Goal: Information Seeking & Learning: Check status

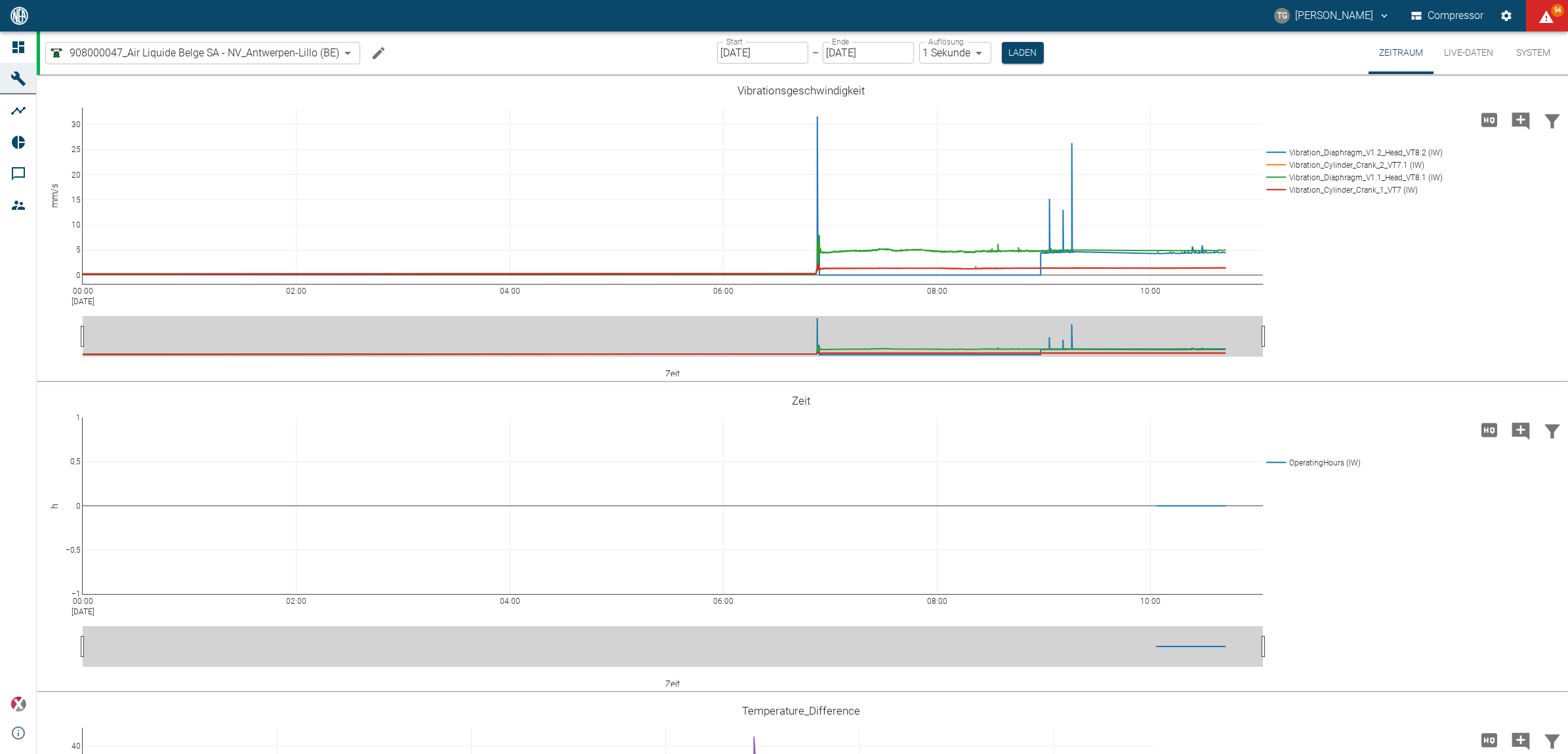
scroll to position [1066, 0]
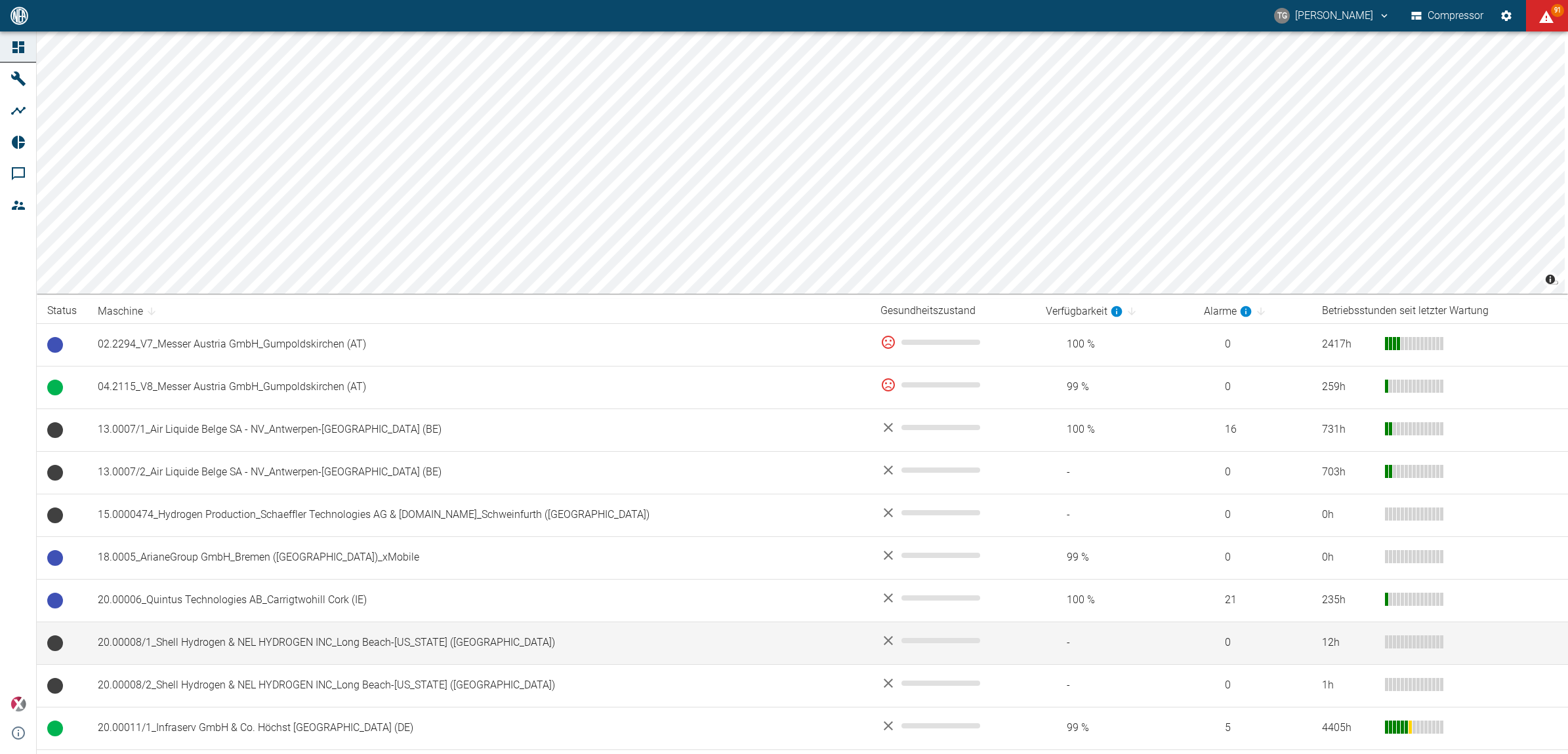
scroll to position [82, 0]
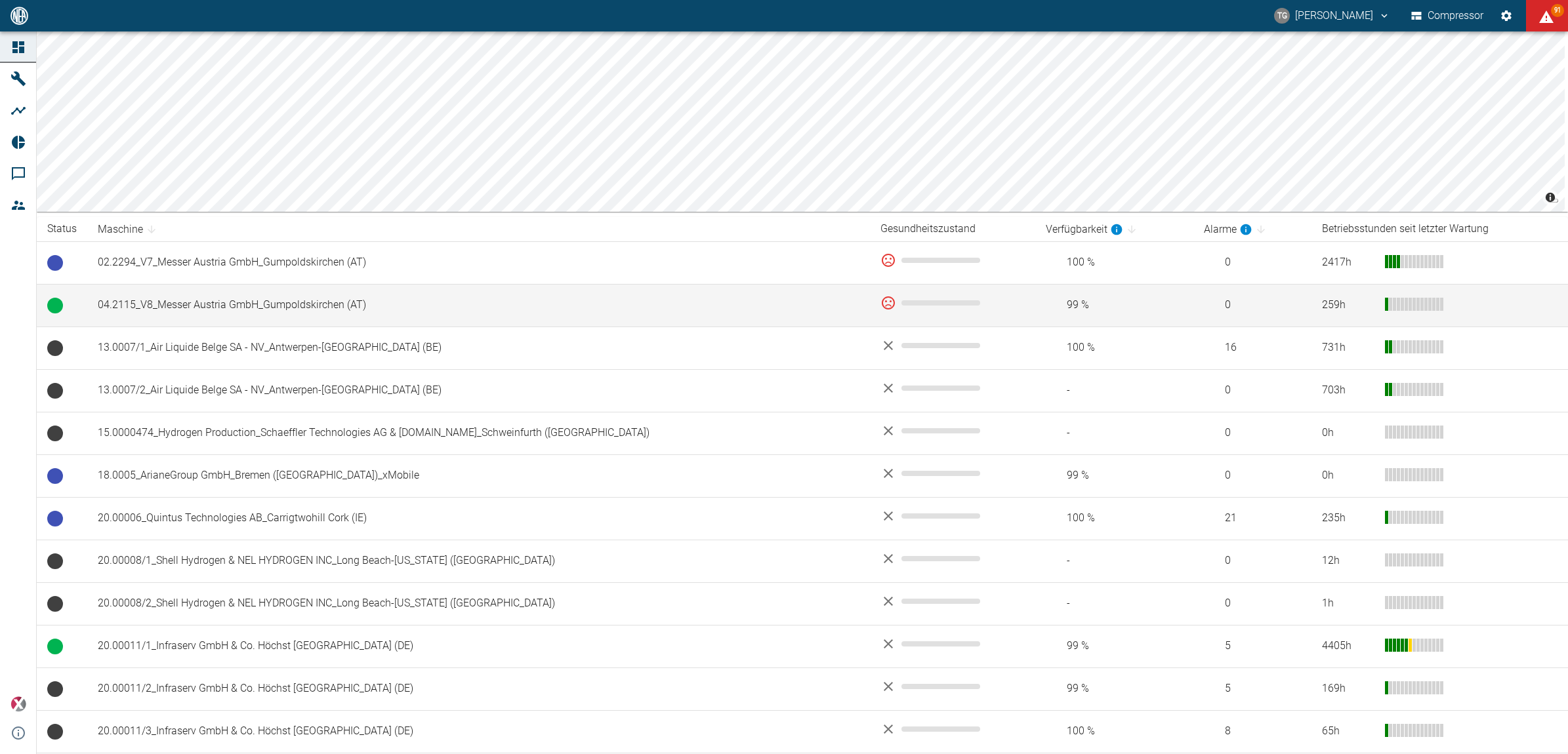
click at [154, 316] on td "04.2115_V8_Messer Austria GmbH_Gumpoldskirchen (AT)" at bounding box center [478, 305] width 783 height 42
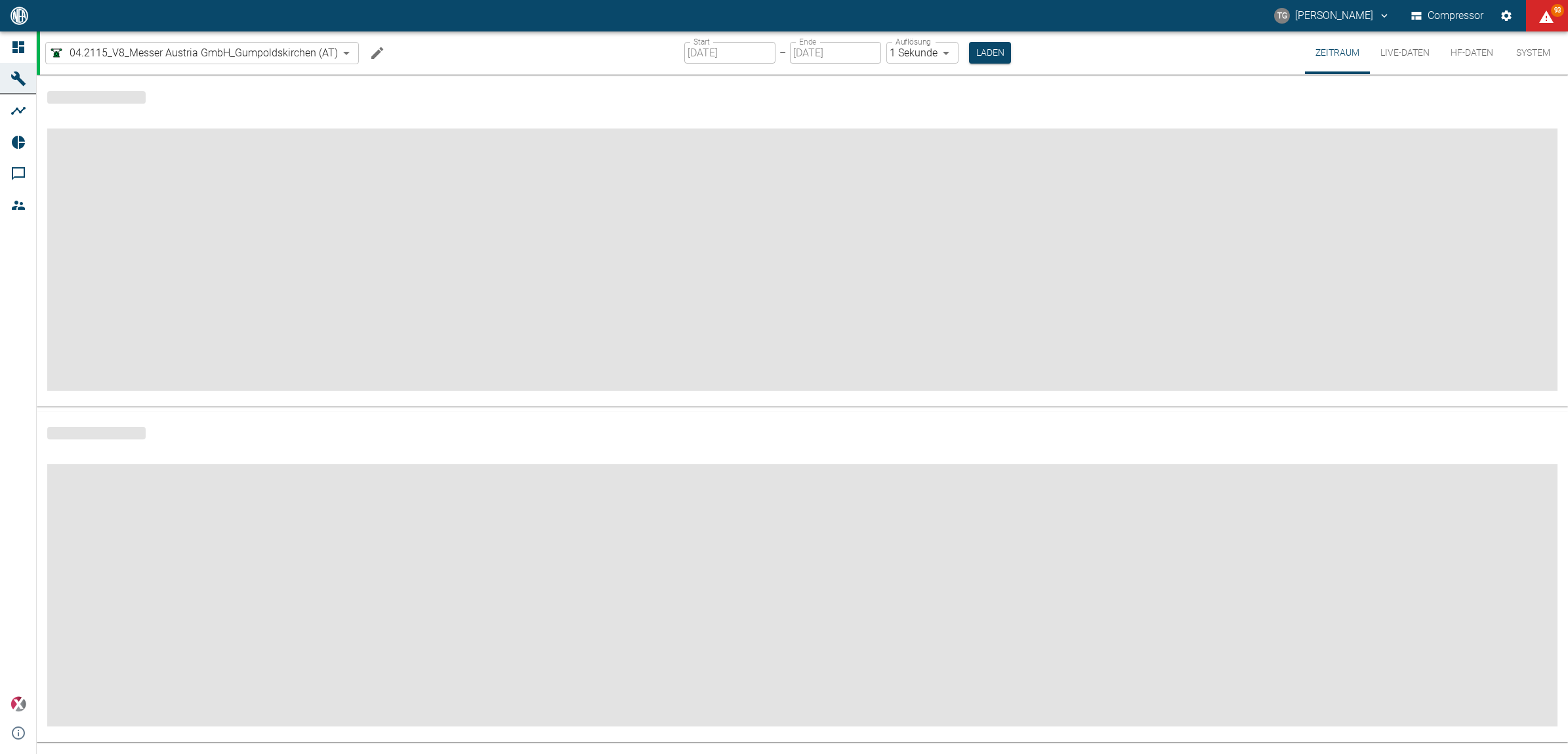
click at [15, 49] on icon at bounding box center [18, 47] width 16 height 16
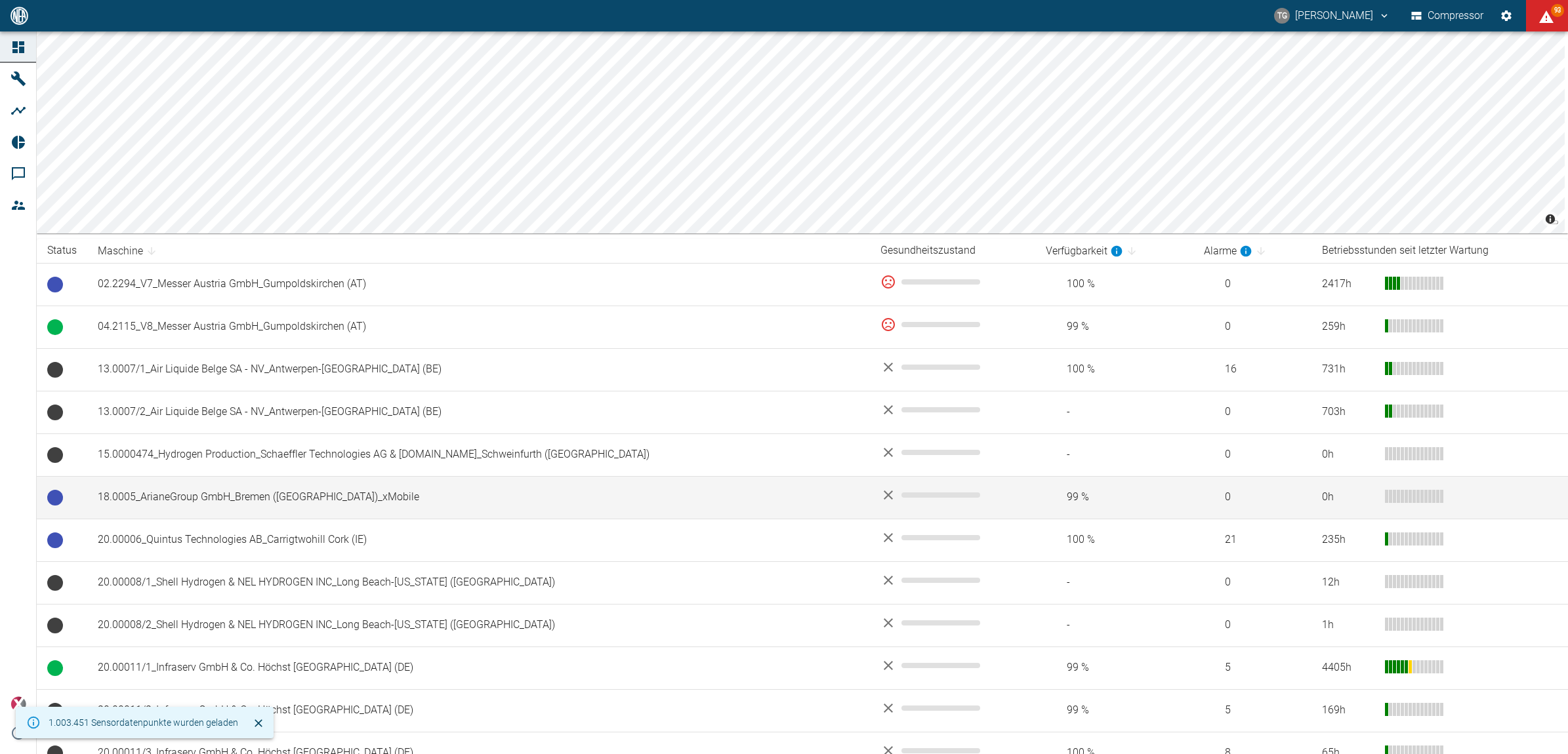
scroll to position [164, 0]
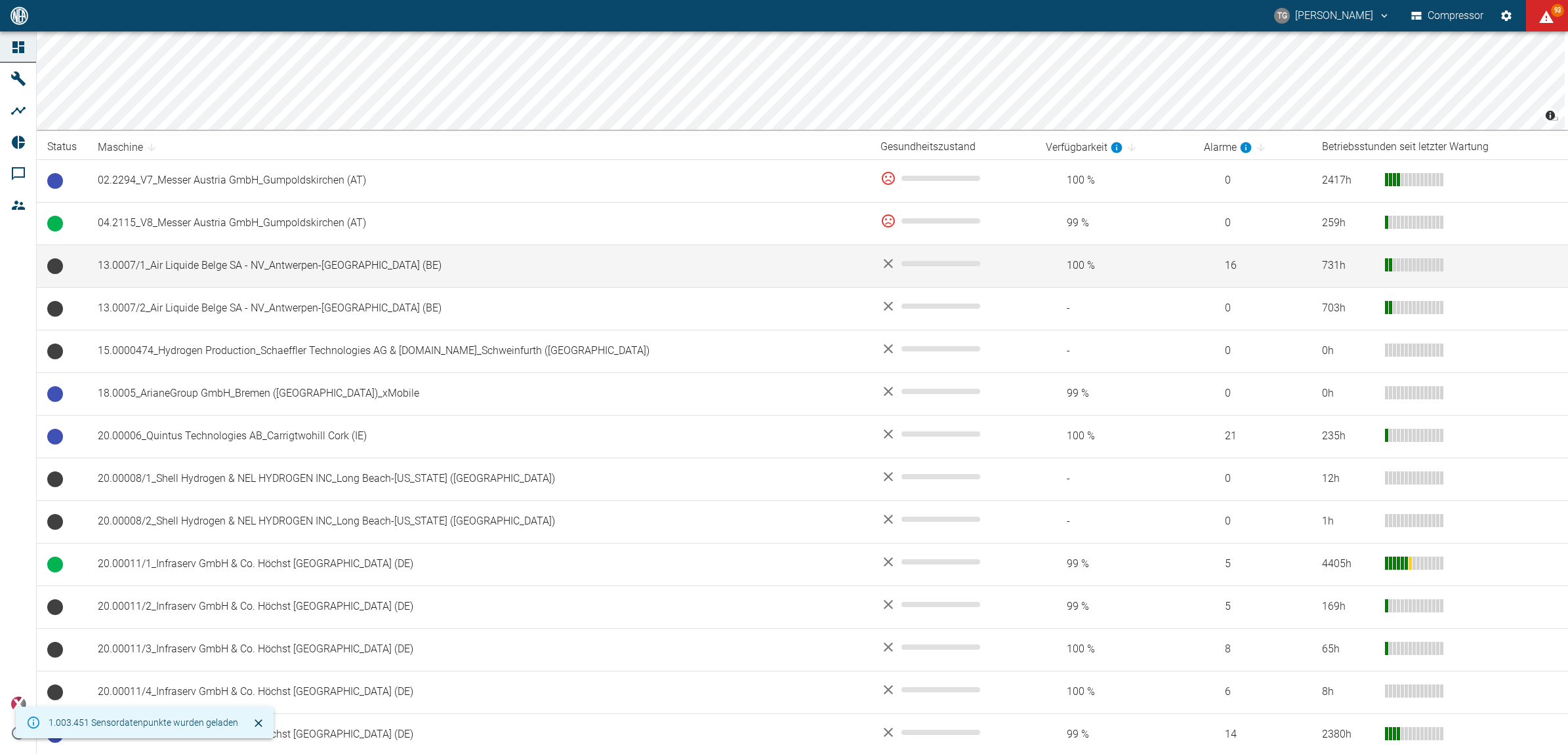
click at [154, 253] on td "13.0007/1_Air Liquide Belge SA - NV_Antwerpen-[GEOGRAPHIC_DATA] (BE)" at bounding box center [478, 266] width 783 height 42
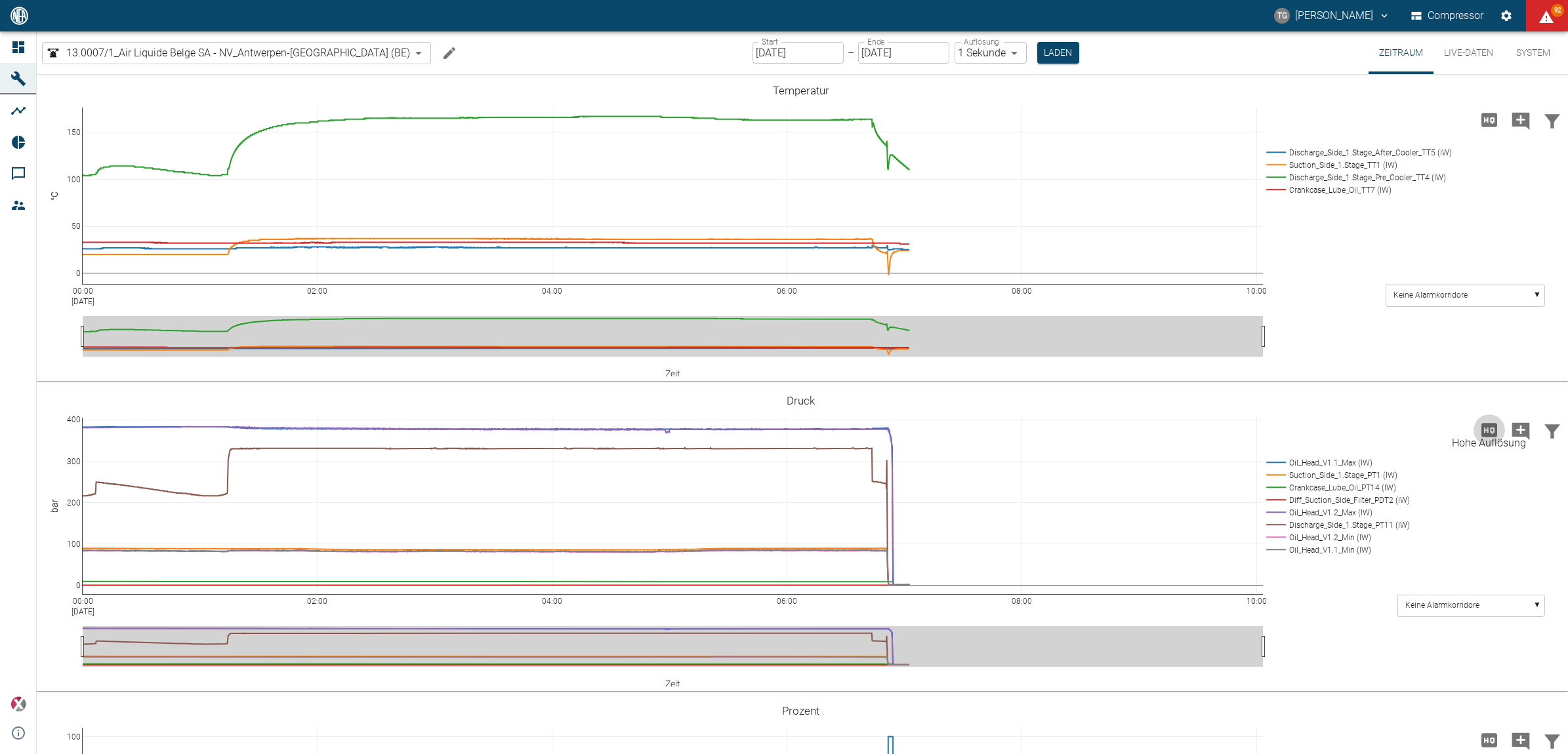
click at [1482, 425] on icon "Hohe Auflösung" at bounding box center [1490, 429] width 16 height 14
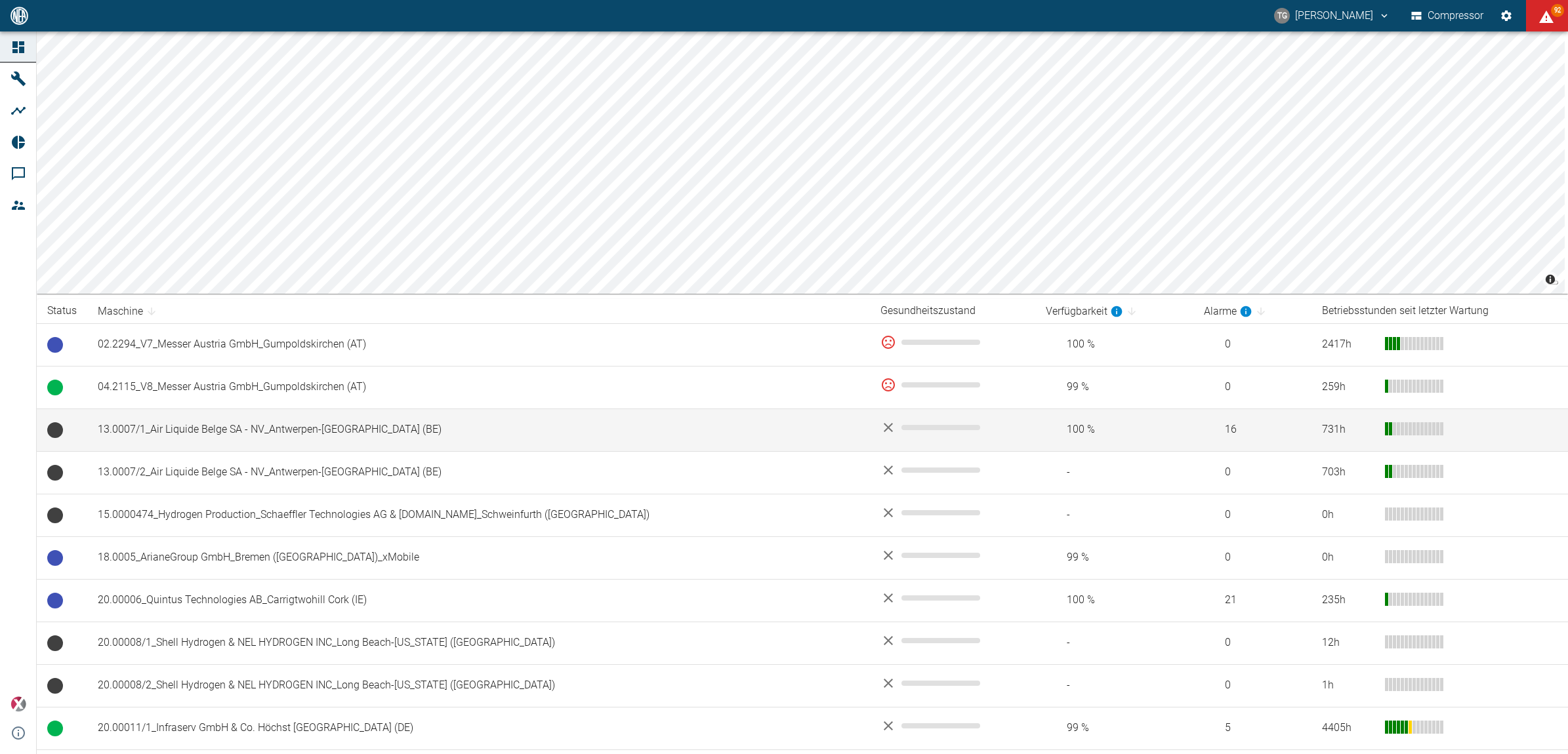
click at [171, 429] on td "13.0007/1_Air Liquide Belge SA - NV_Antwerpen-[GEOGRAPHIC_DATA] (BE)" at bounding box center [478, 430] width 783 height 42
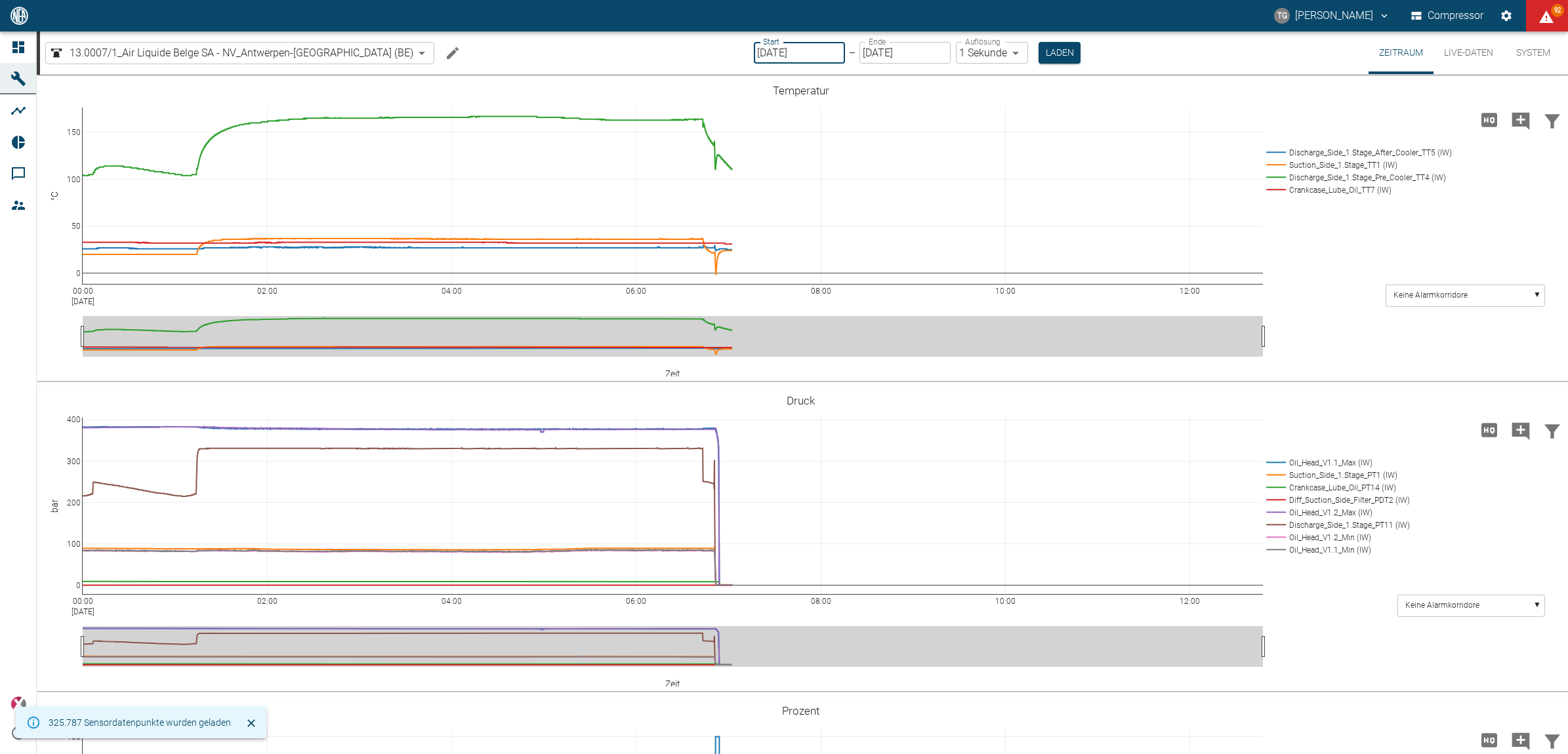
click at [754, 45] on input "[DATE]" at bounding box center [799, 53] width 91 height 22
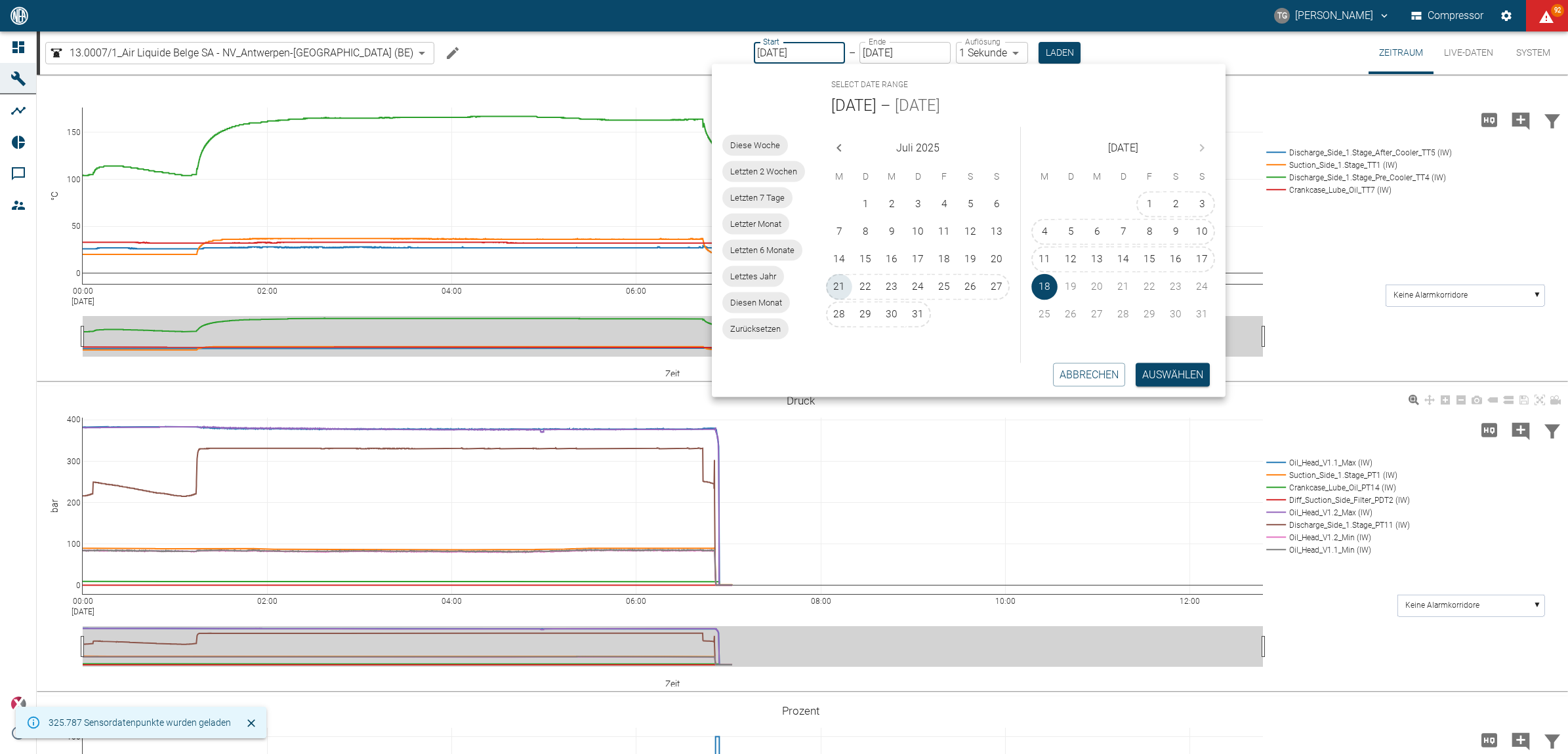
click at [841, 277] on button "21" at bounding box center [839, 288] width 26 height 26
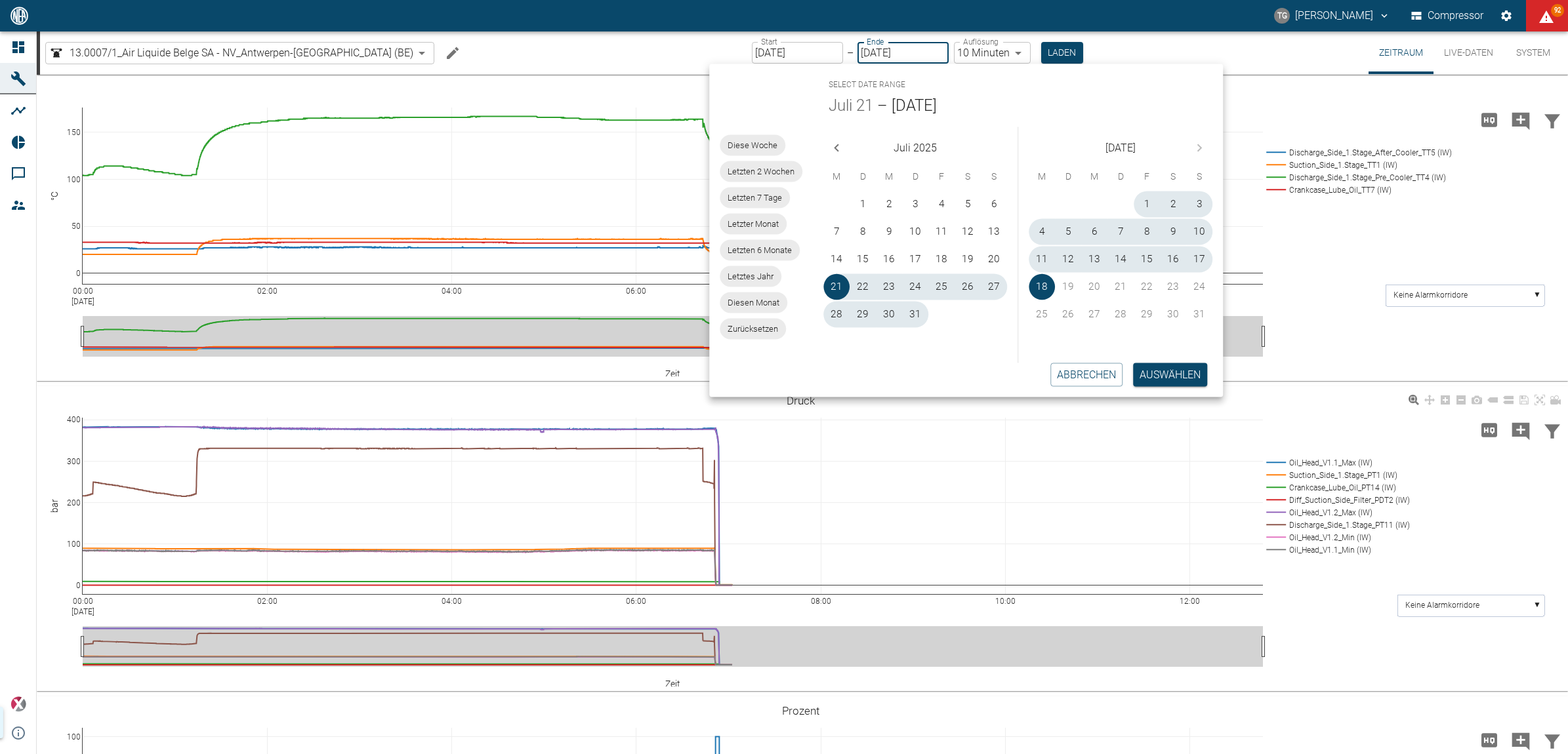
type input "21.07.2025"
type input "10min"
click at [1153, 369] on button "Auswählen" at bounding box center [1171, 374] width 74 height 23
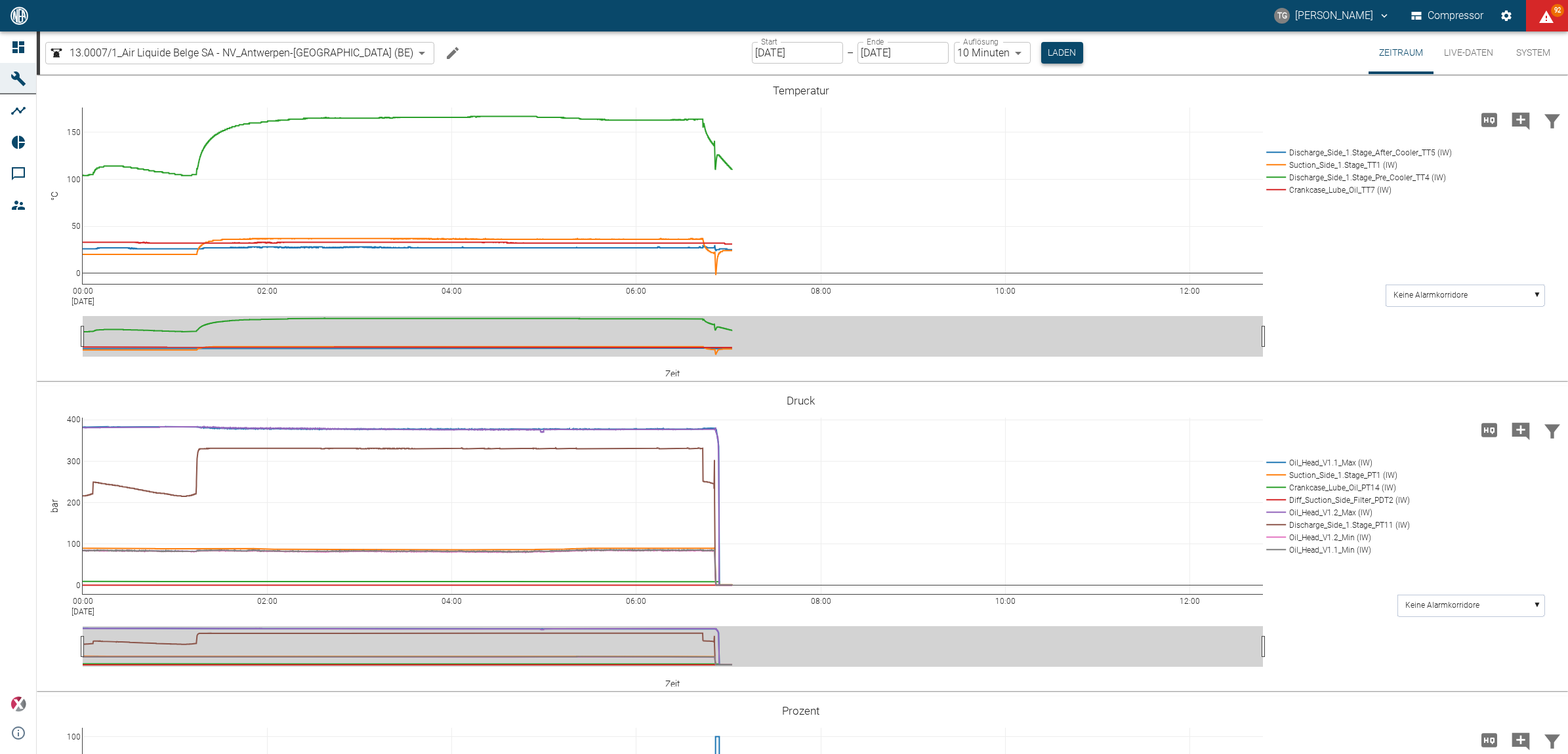
click at [1041, 53] on button "Laden" at bounding box center [1062, 53] width 42 height 22
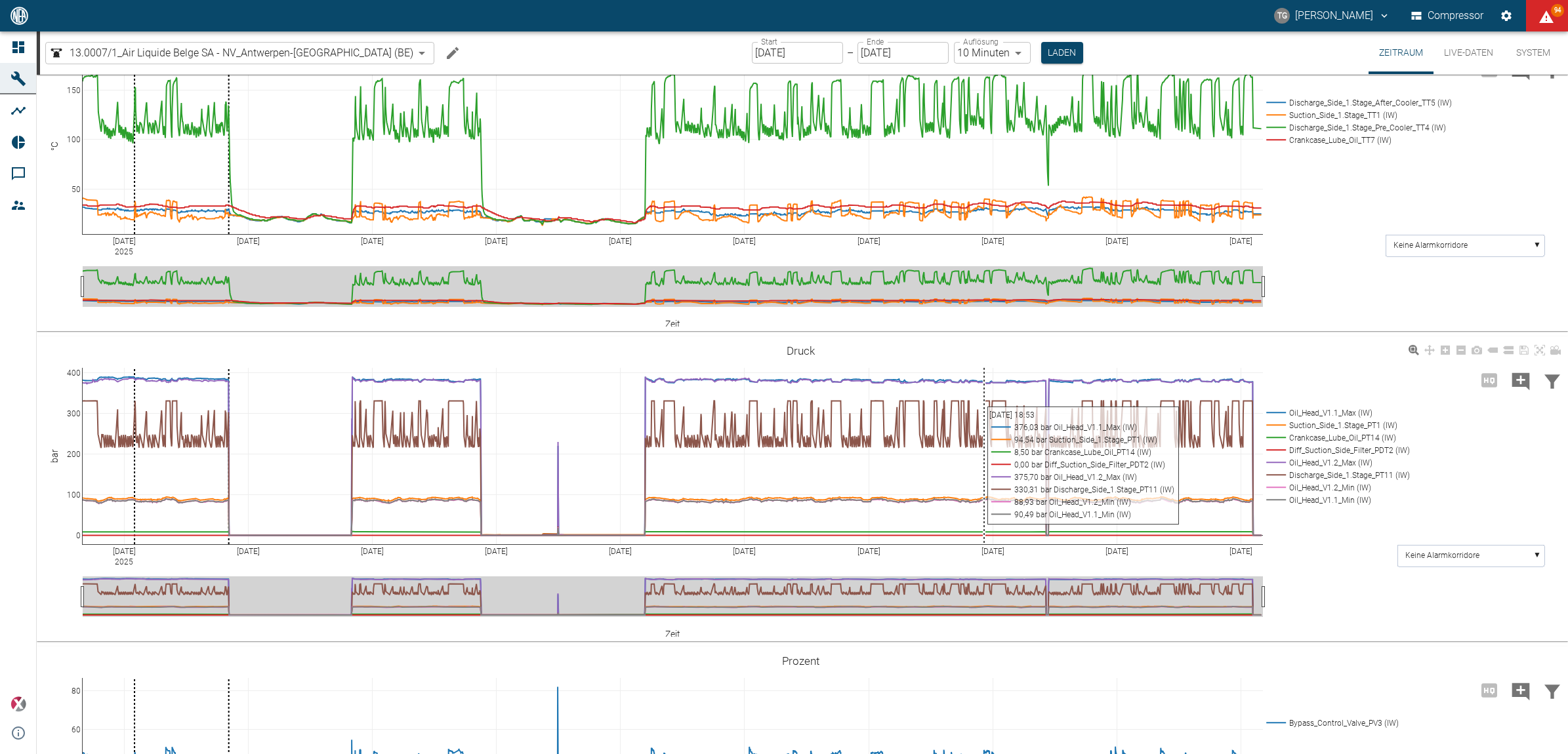
scroll to position [328, 0]
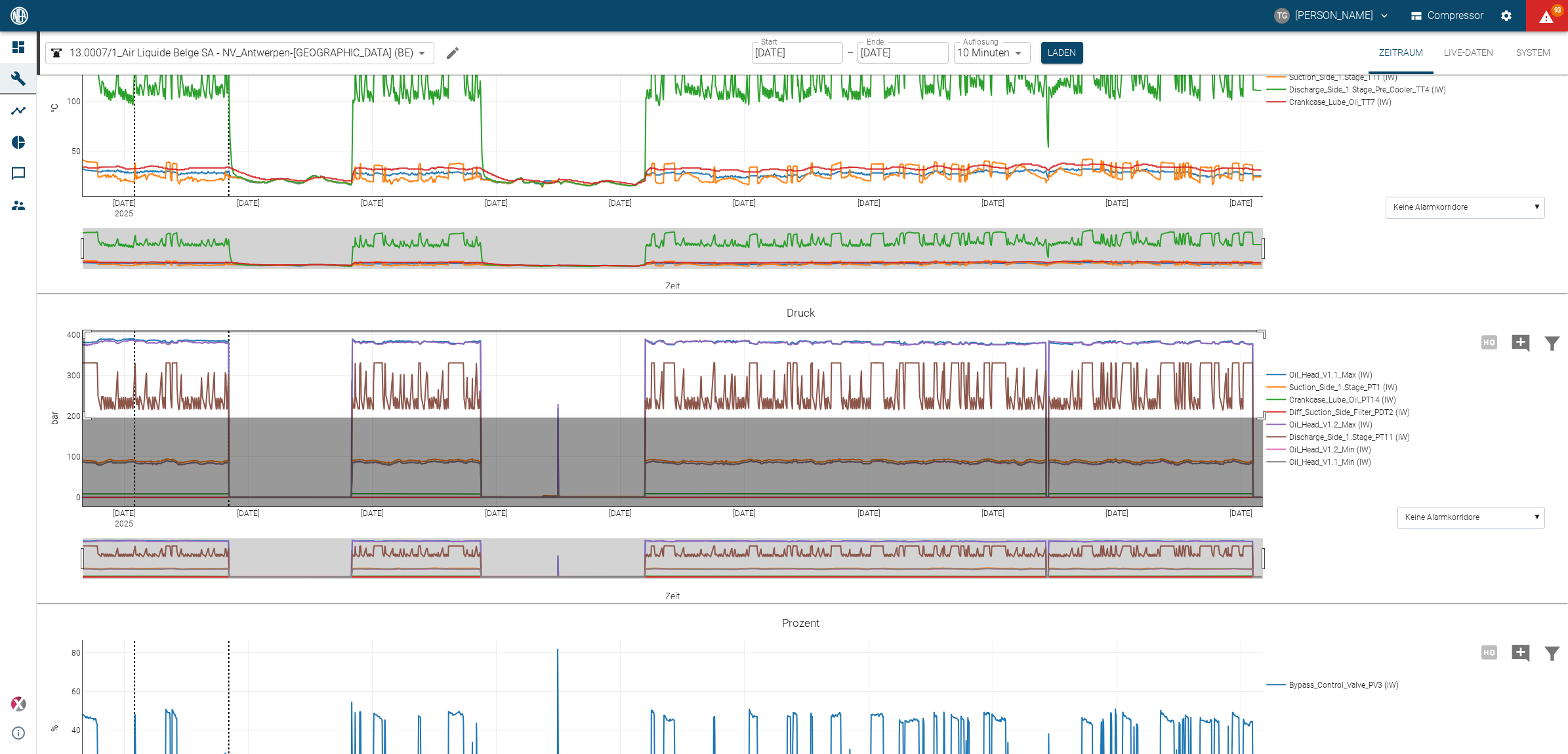
drag, startPoint x: 85, startPoint y: 402, endPoint x: 1289, endPoint y: 488, distance: 1207.1
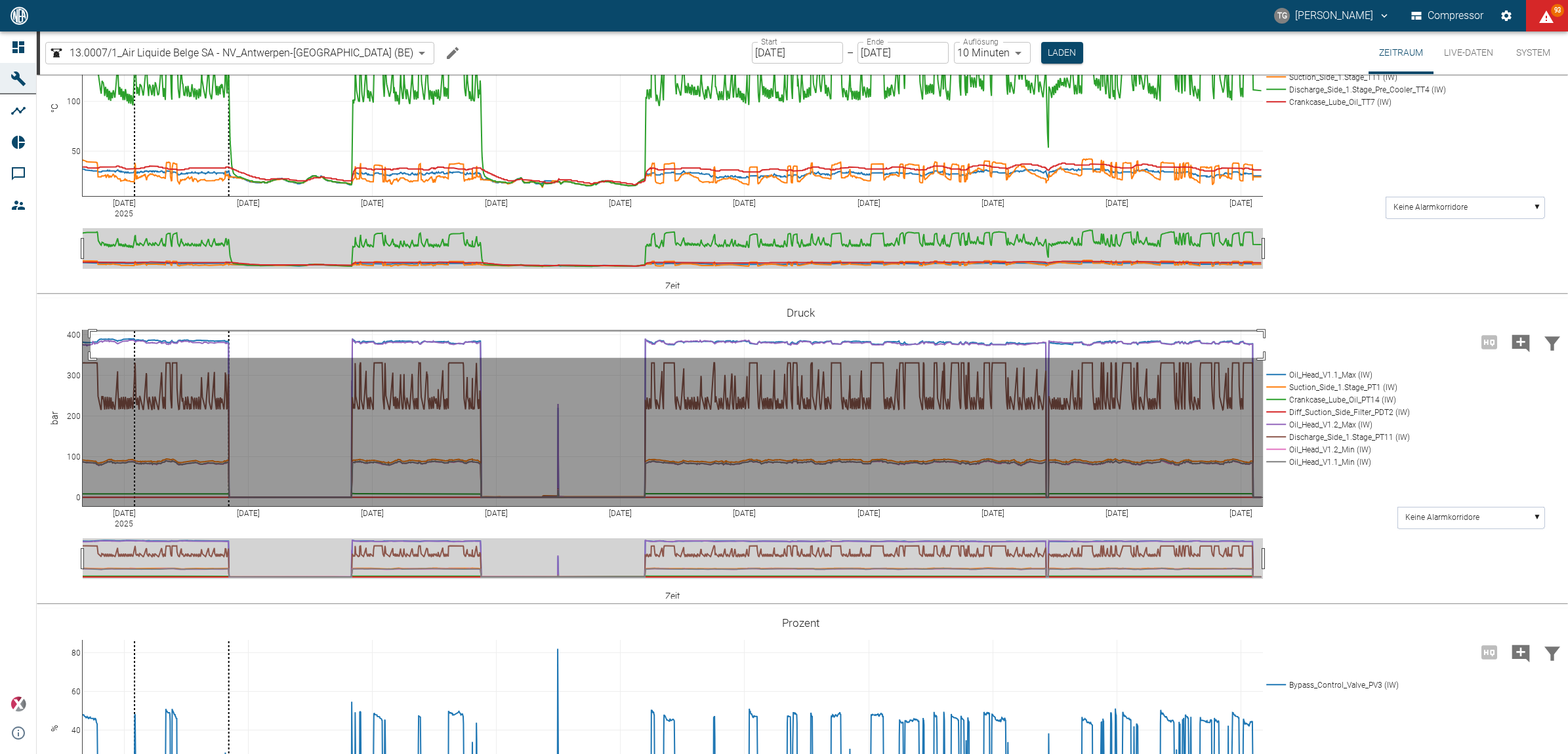
drag, startPoint x: 91, startPoint y: 401, endPoint x: 1327, endPoint y: 428, distance: 1236.3
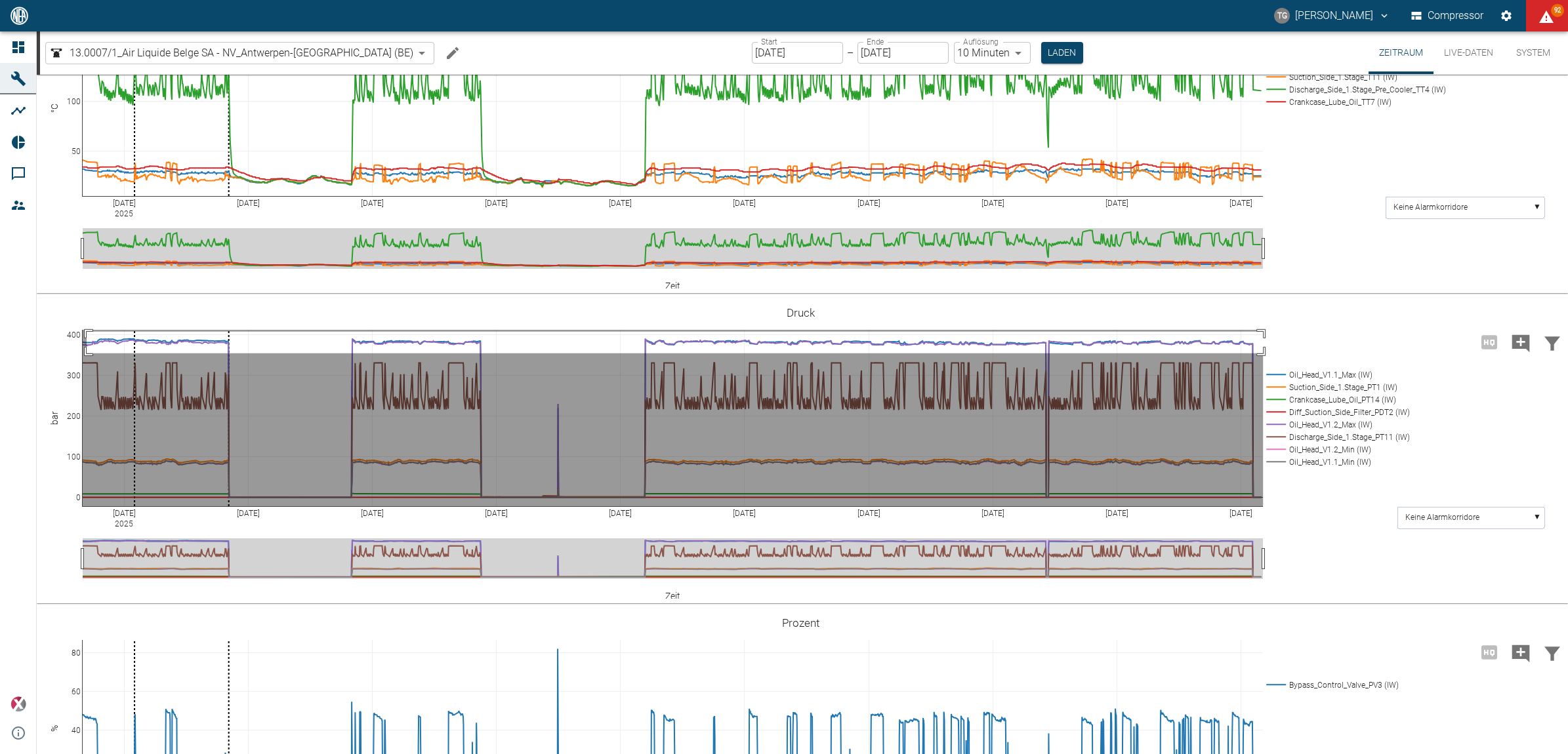
drag, startPoint x: 87, startPoint y: 401, endPoint x: 1266, endPoint y: 423, distance: 1179.2
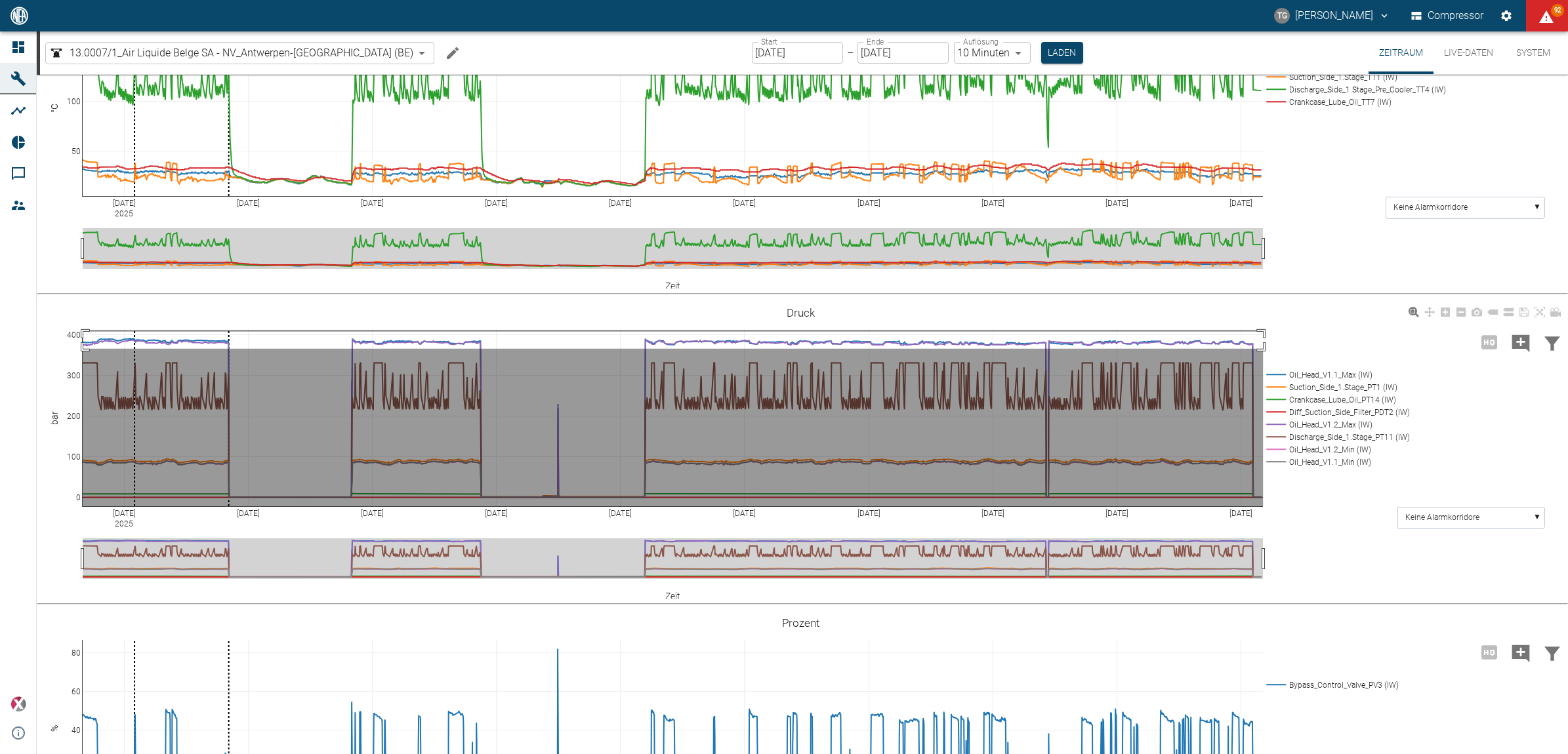
drag, startPoint x: 83, startPoint y: 401, endPoint x: 1268, endPoint y: 418, distance: 1185.1
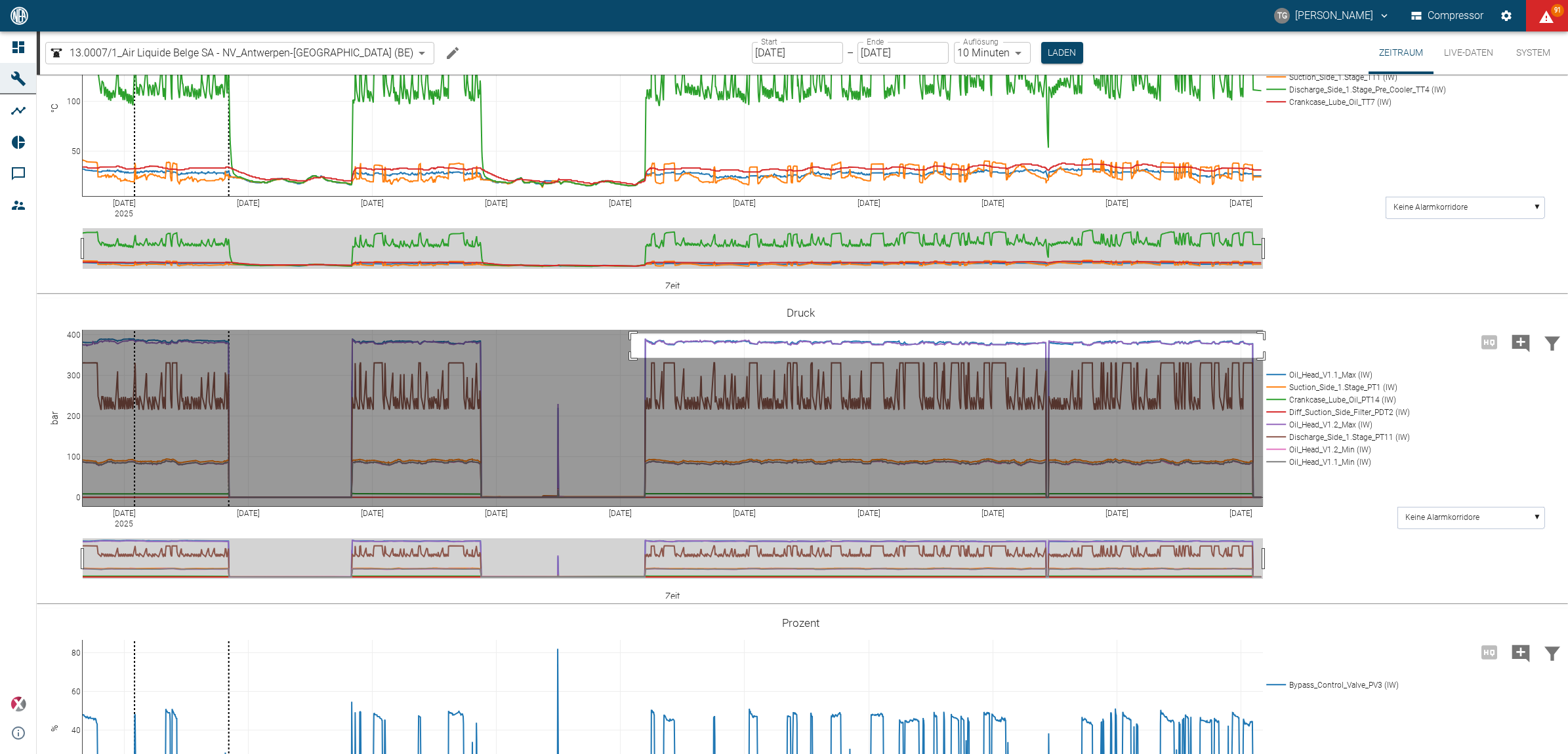
drag, startPoint x: 631, startPoint y: 404, endPoint x: 1274, endPoint y: 428, distance: 643.4
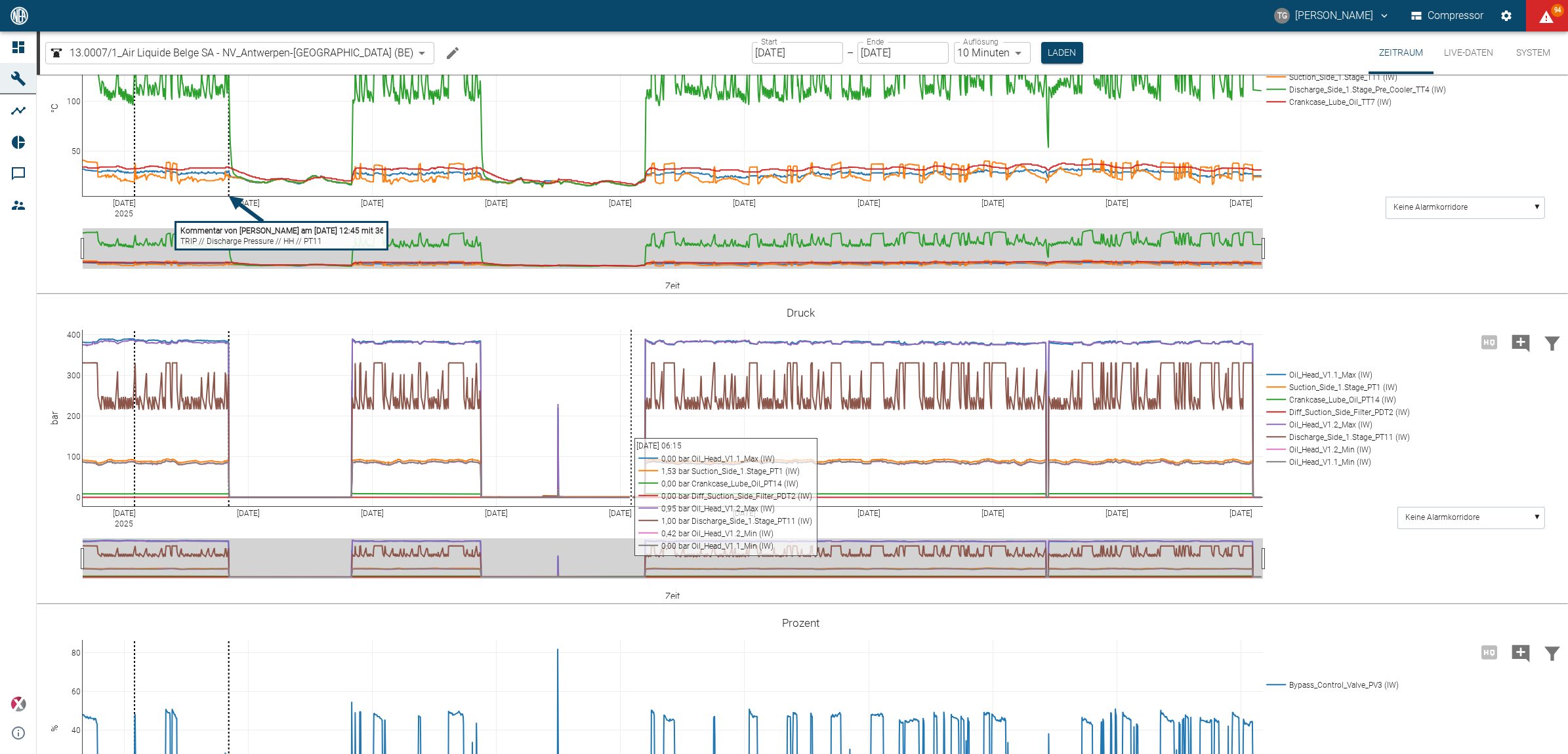
click at [1464, 50] on button "Live-Daten" at bounding box center [1469, 53] width 70 height 42
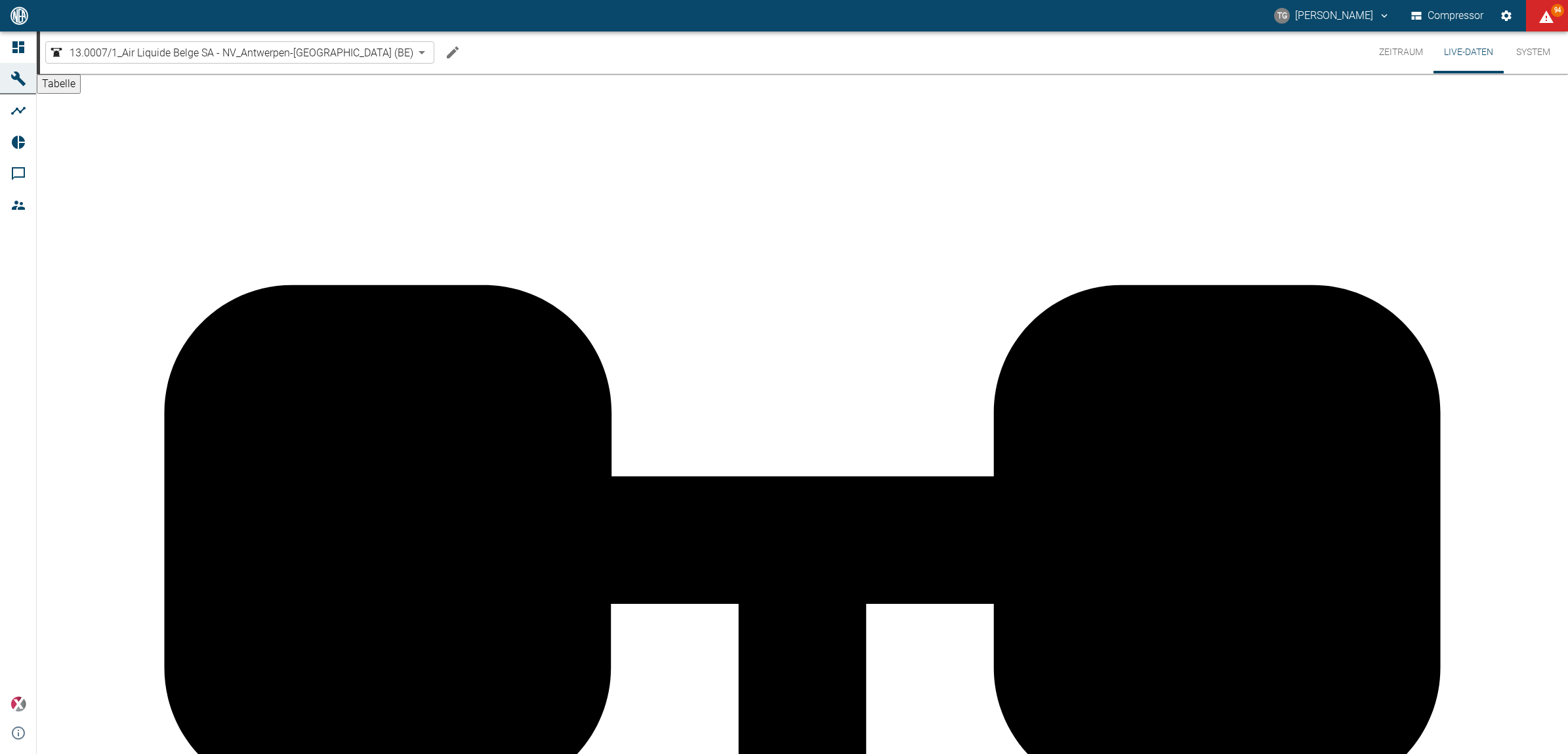
click at [1389, 51] on button "Zeitraum" at bounding box center [1401, 52] width 65 height 42
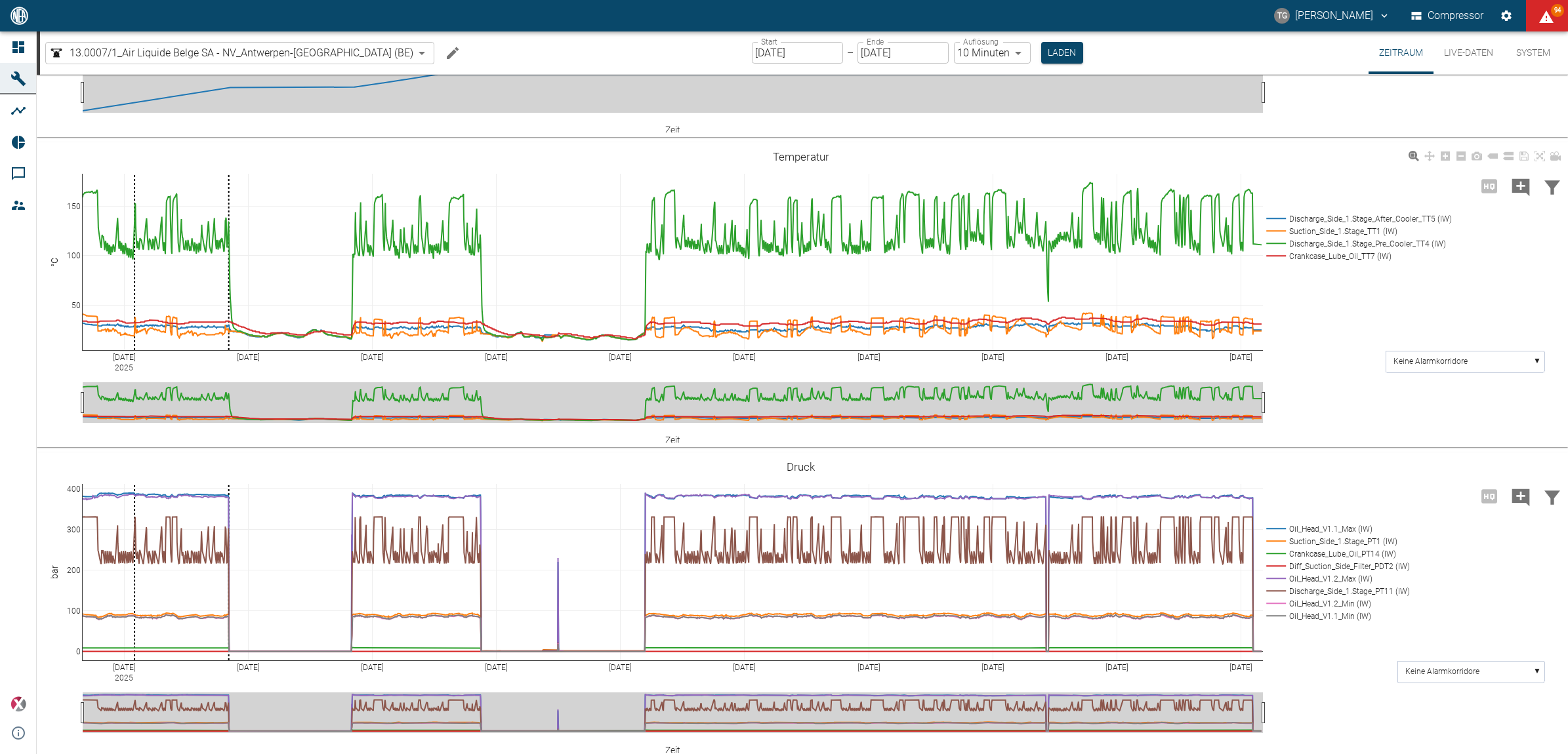
scroll to position [246, 0]
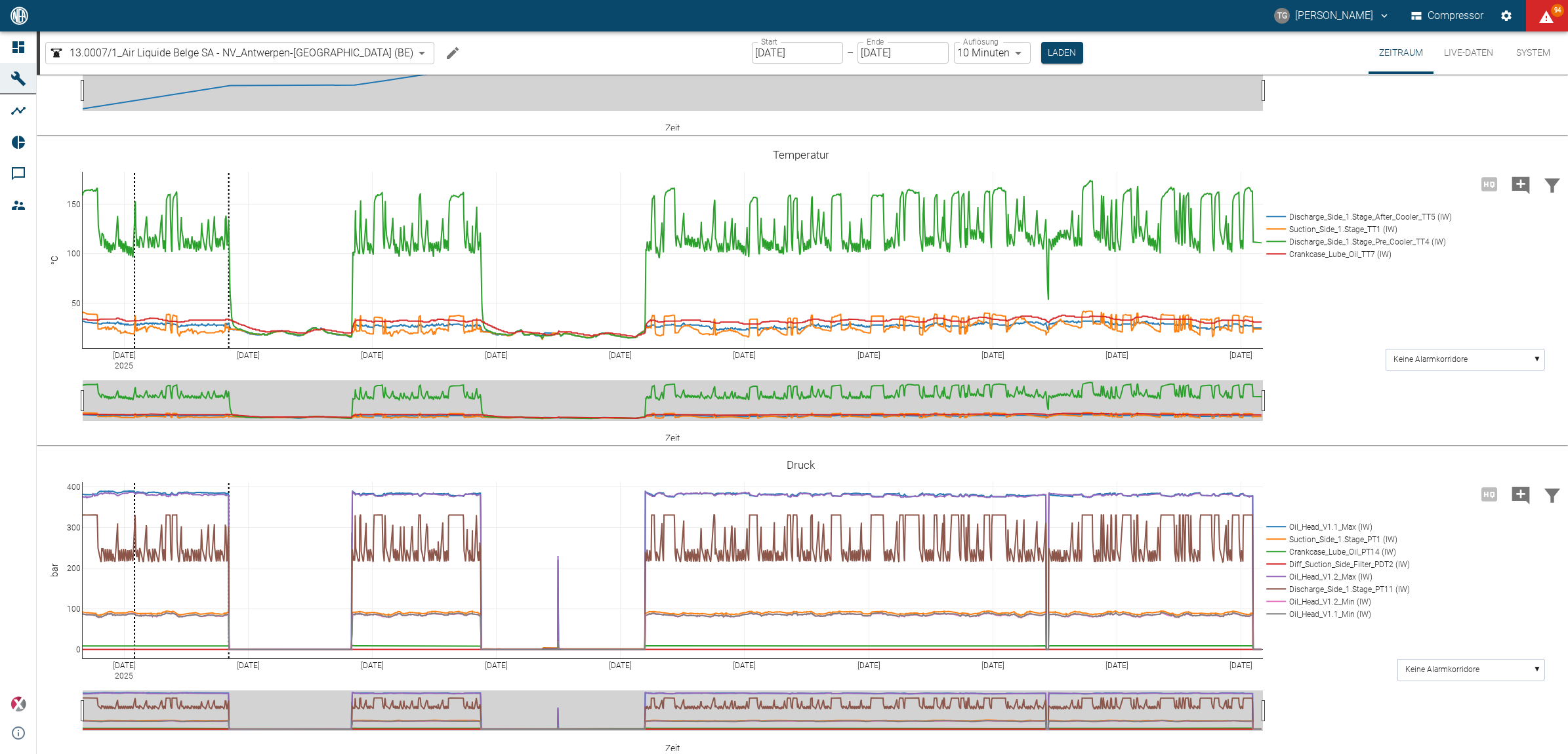
click at [762, 50] on input "21.07.2025" at bounding box center [798, 53] width 91 height 22
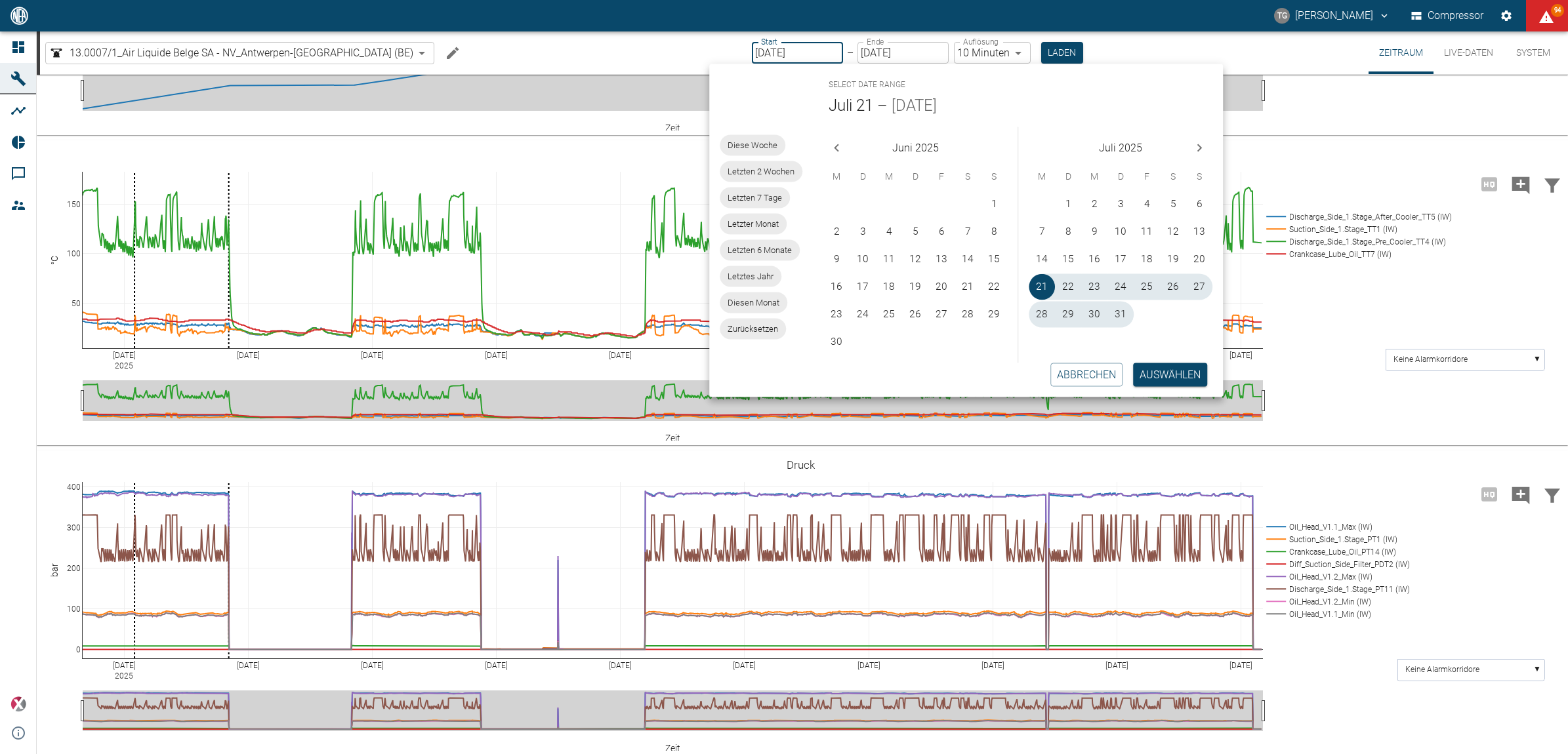
click at [1202, 145] on icon "Next month" at bounding box center [1200, 147] width 16 height 16
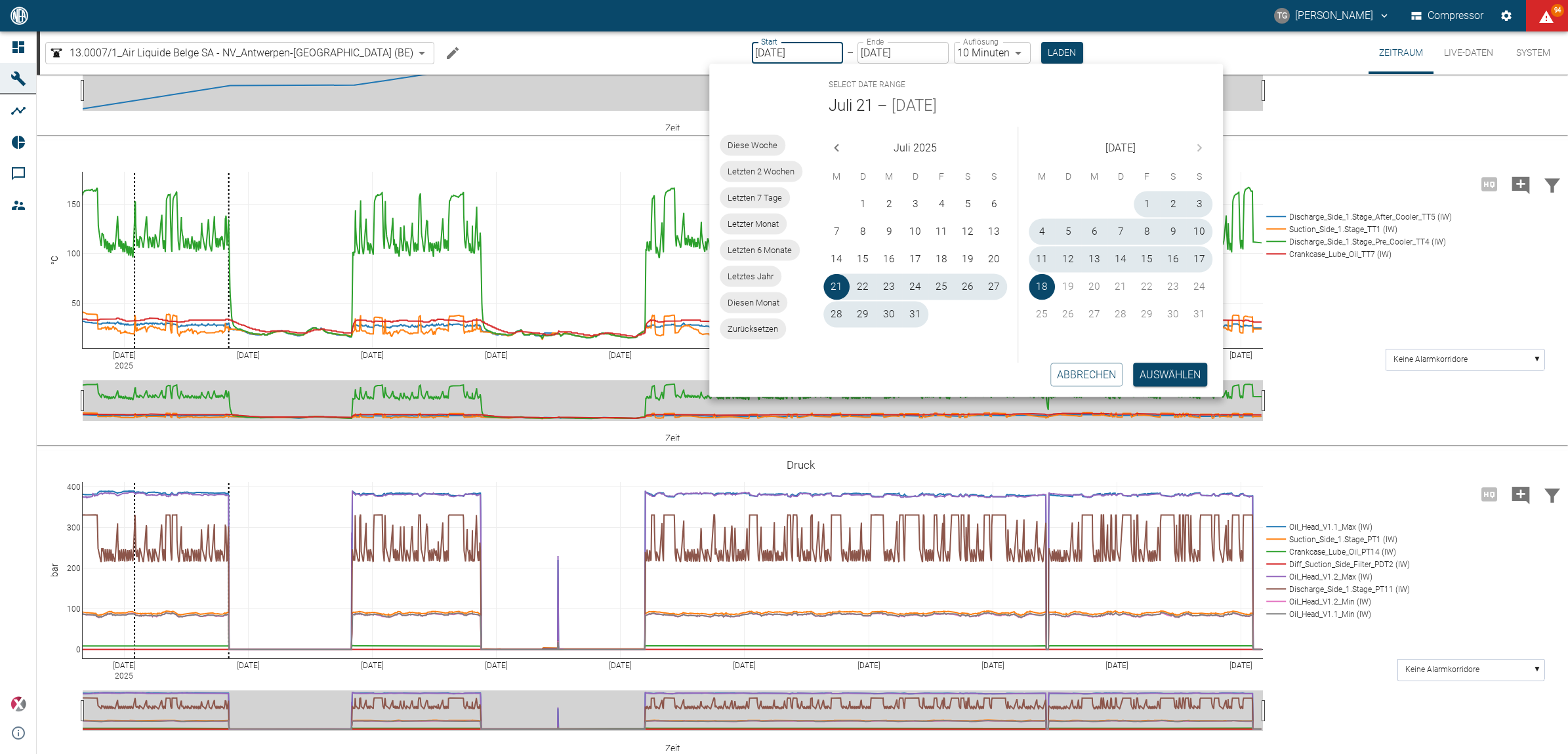
click at [1202, 145] on div "[DATE]" at bounding box center [1120, 145] width 204 height 36
click at [1031, 253] on div "11 12 13 14 15 16 17" at bounding box center [1120, 259] width 204 height 26
click at [1041, 253] on button "11" at bounding box center [1042, 260] width 26 height 26
type input "11.08.2025"
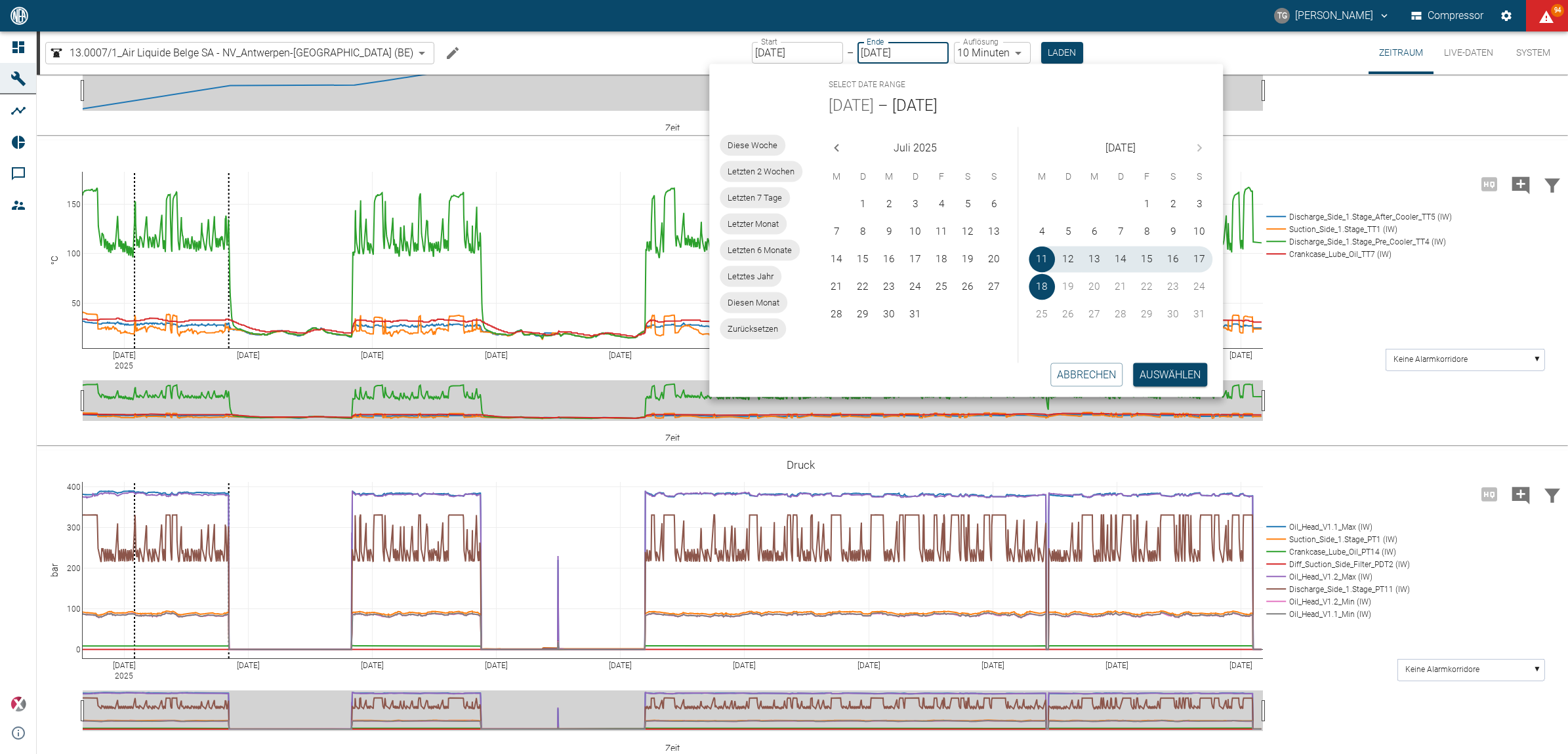
click at [1132, 362] on div "1 2 3 4 5 6 7 8 9 10 11 12 13 14 15 16 17 18 19 20 21 22 23 24 25 26 27 28 29 3…" at bounding box center [1120, 276] width 204 height 173
click at [1143, 372] on button "Auswählen" at bounding box center [1171, 374] width 74 height 23
type input "2min"
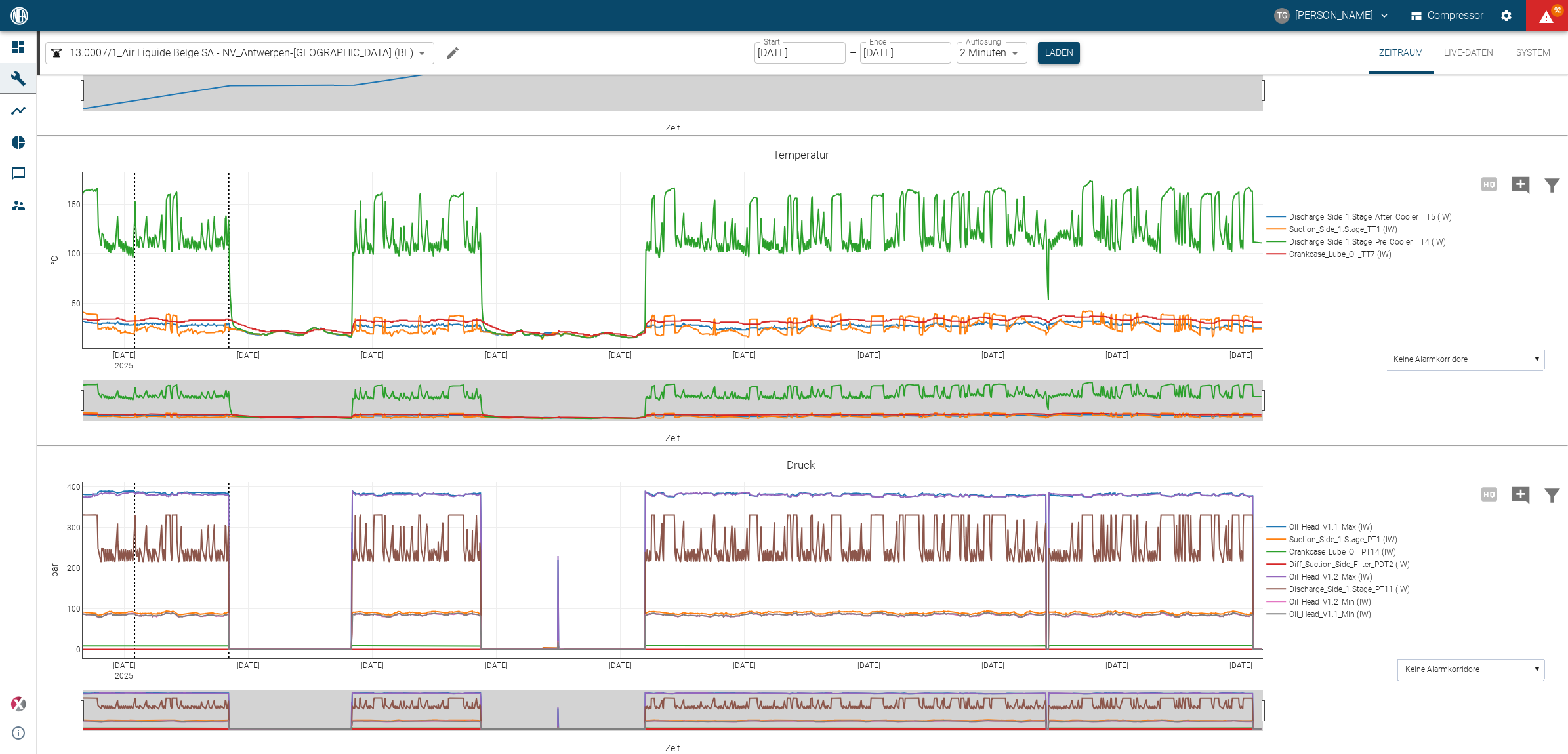
click at [1038, 48] on button "Laden" at bounding box center [1058, 53] width 42 height 22
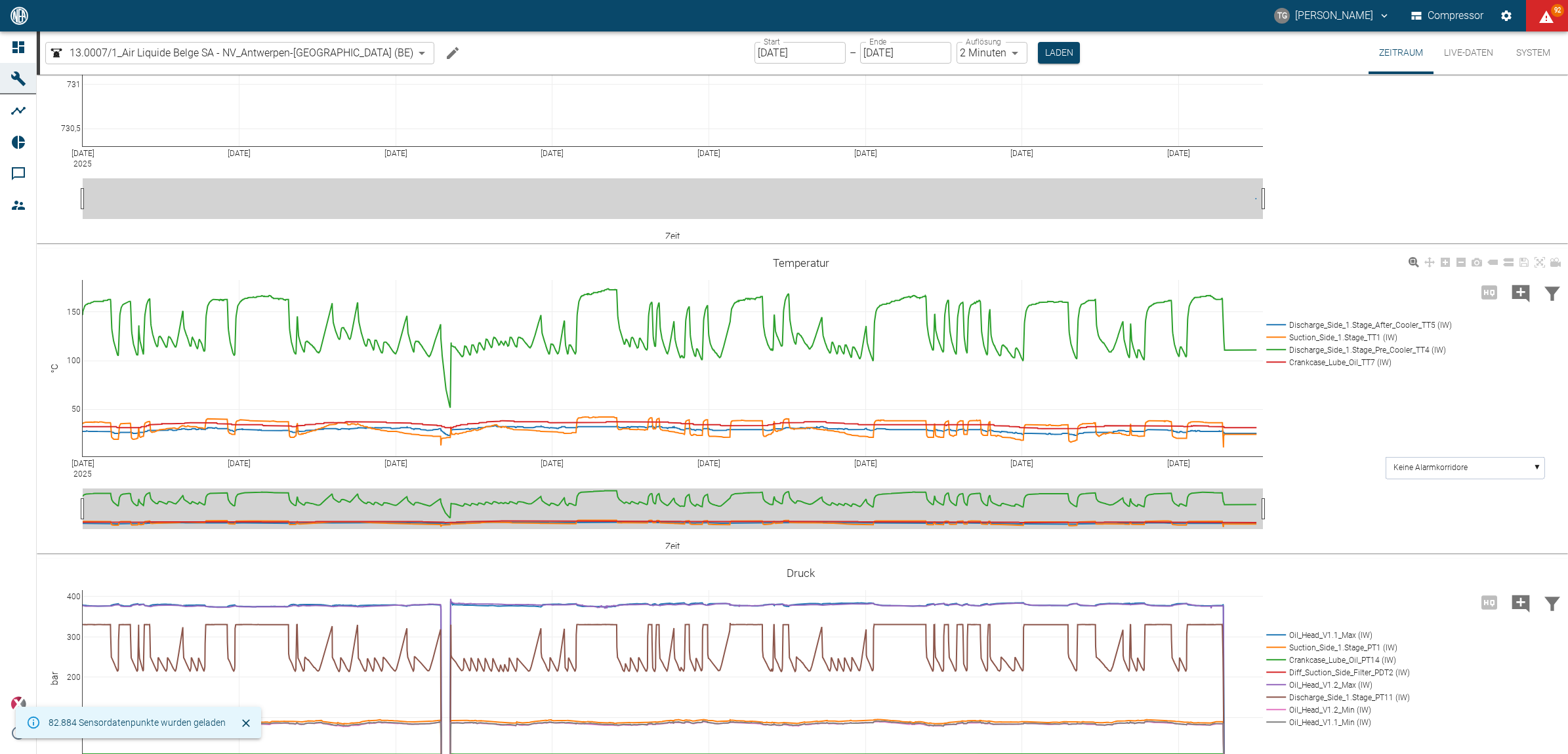
scroll to position [328, 0]
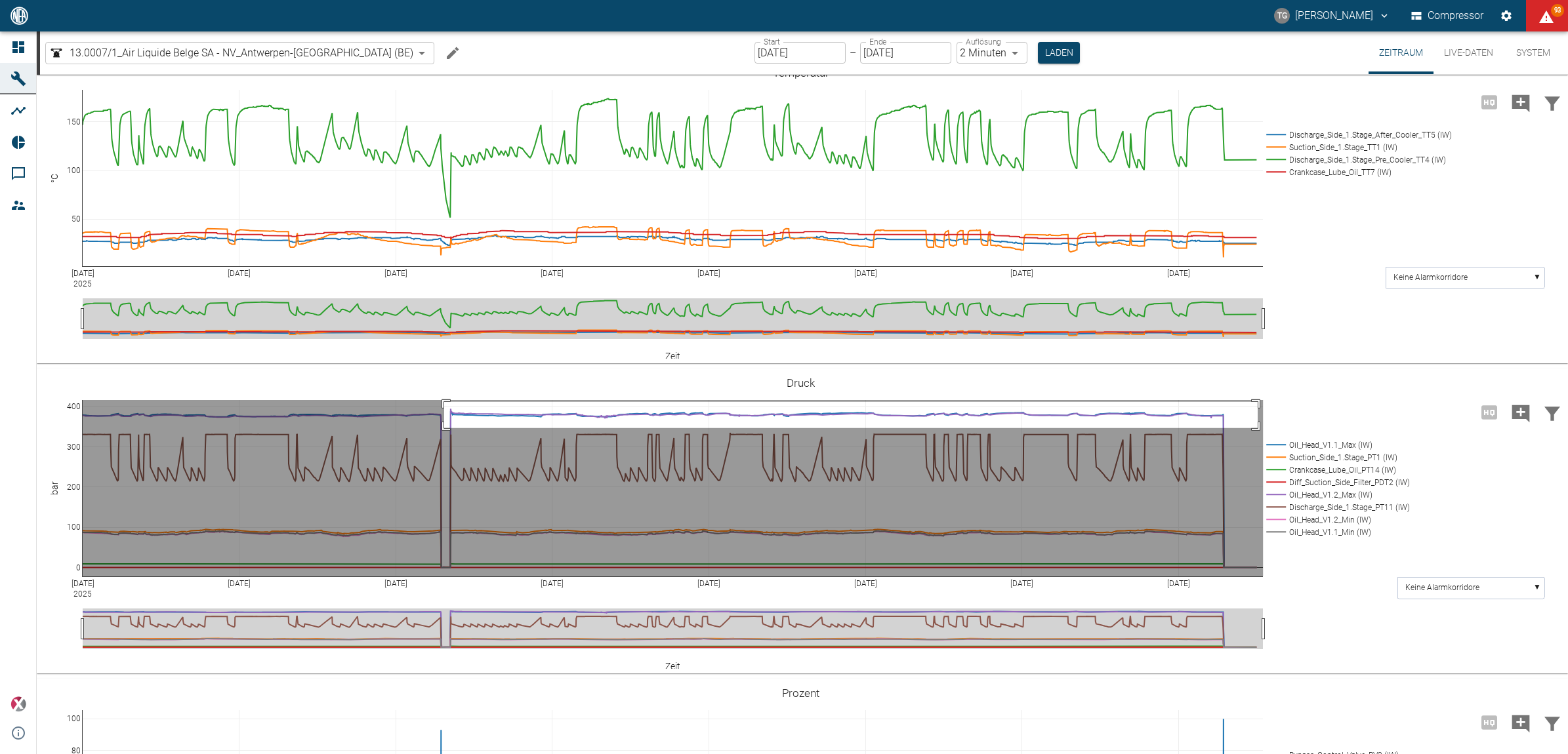
drag, startPoint x: 444, startPoint y: 401, endPoint x: 1258, endPoint y: 428, distance: 814.4
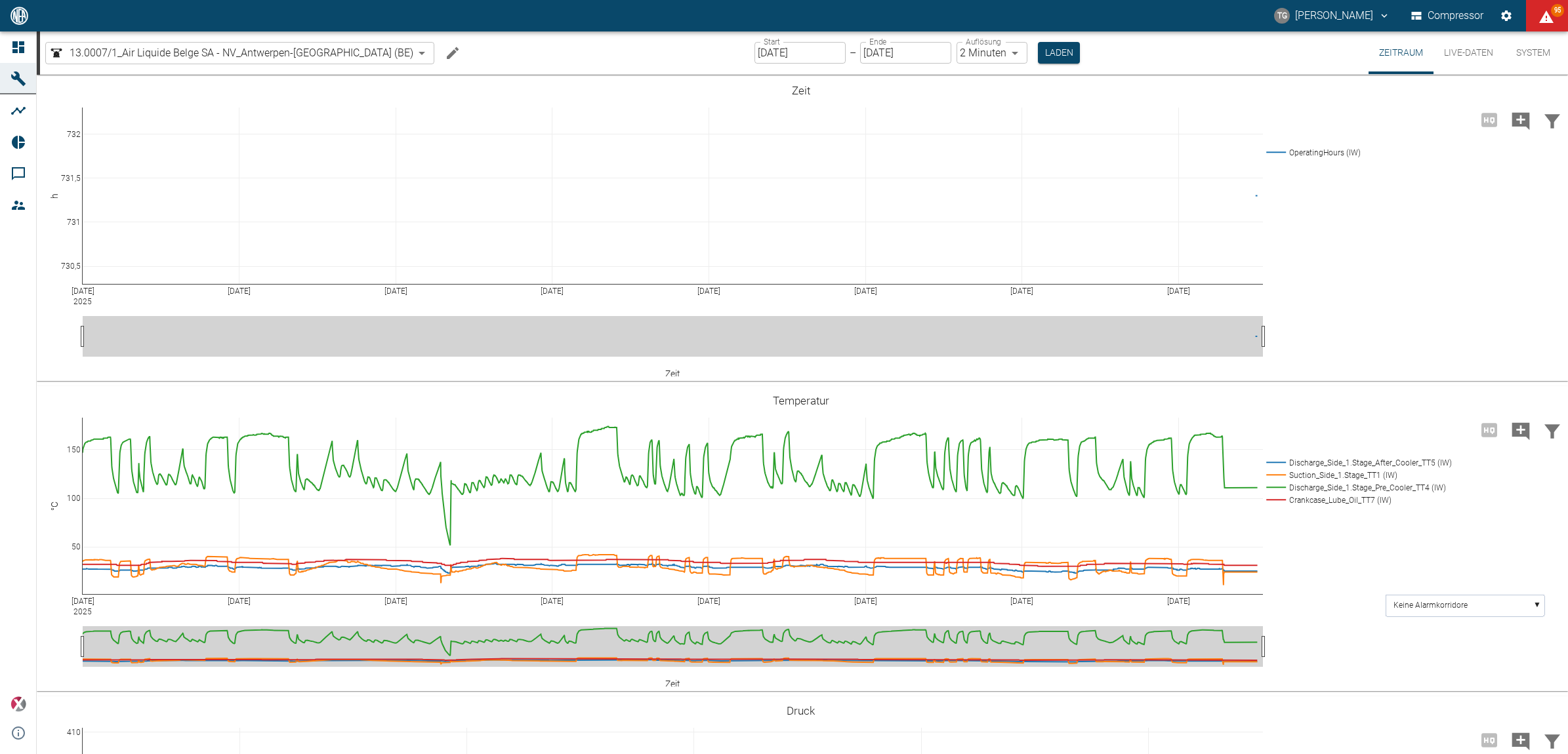
scroll to position [328, 0]
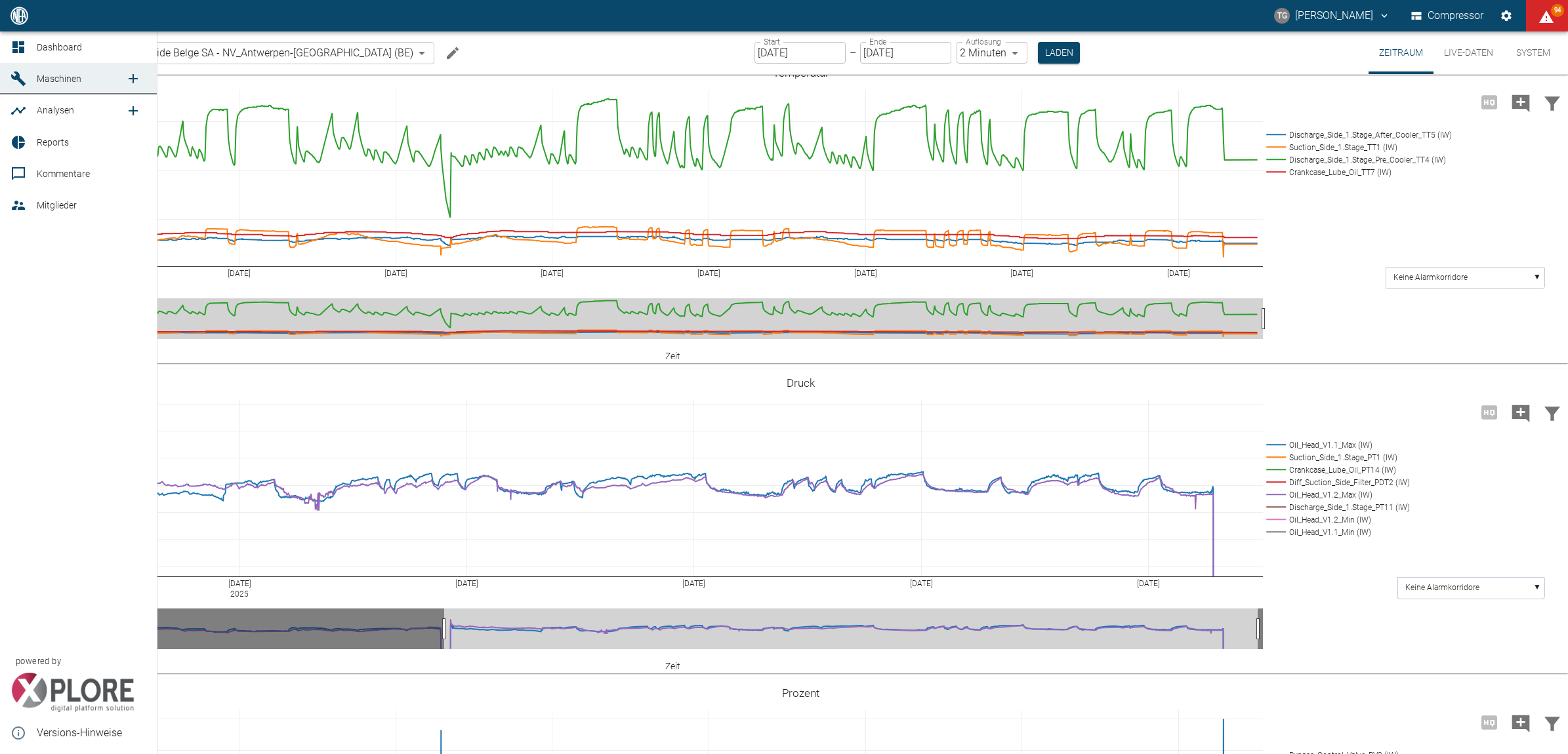
click at [10, 47] on icon at bounding box center [18, 47] width 16 height 16
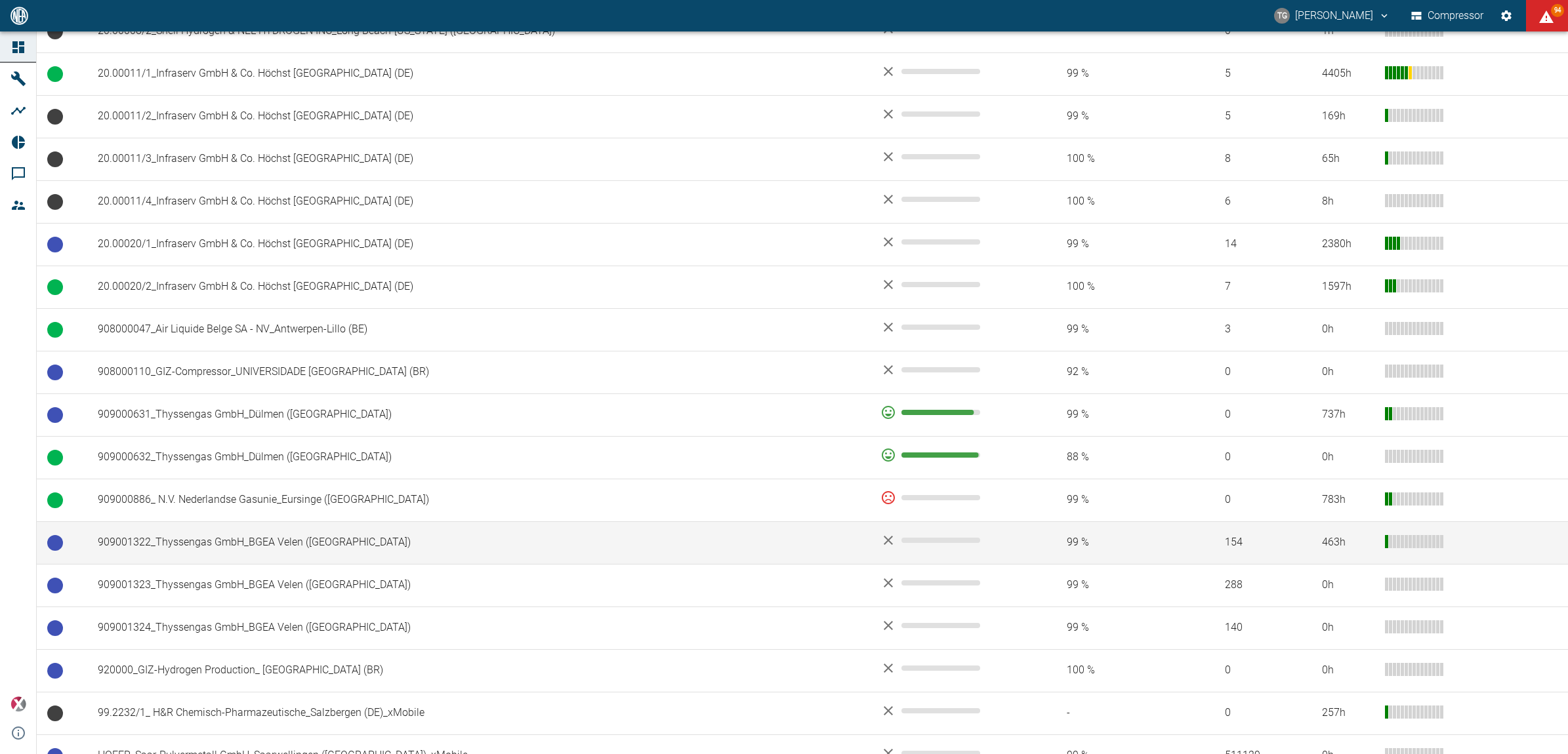
scroll to position [655, 0]
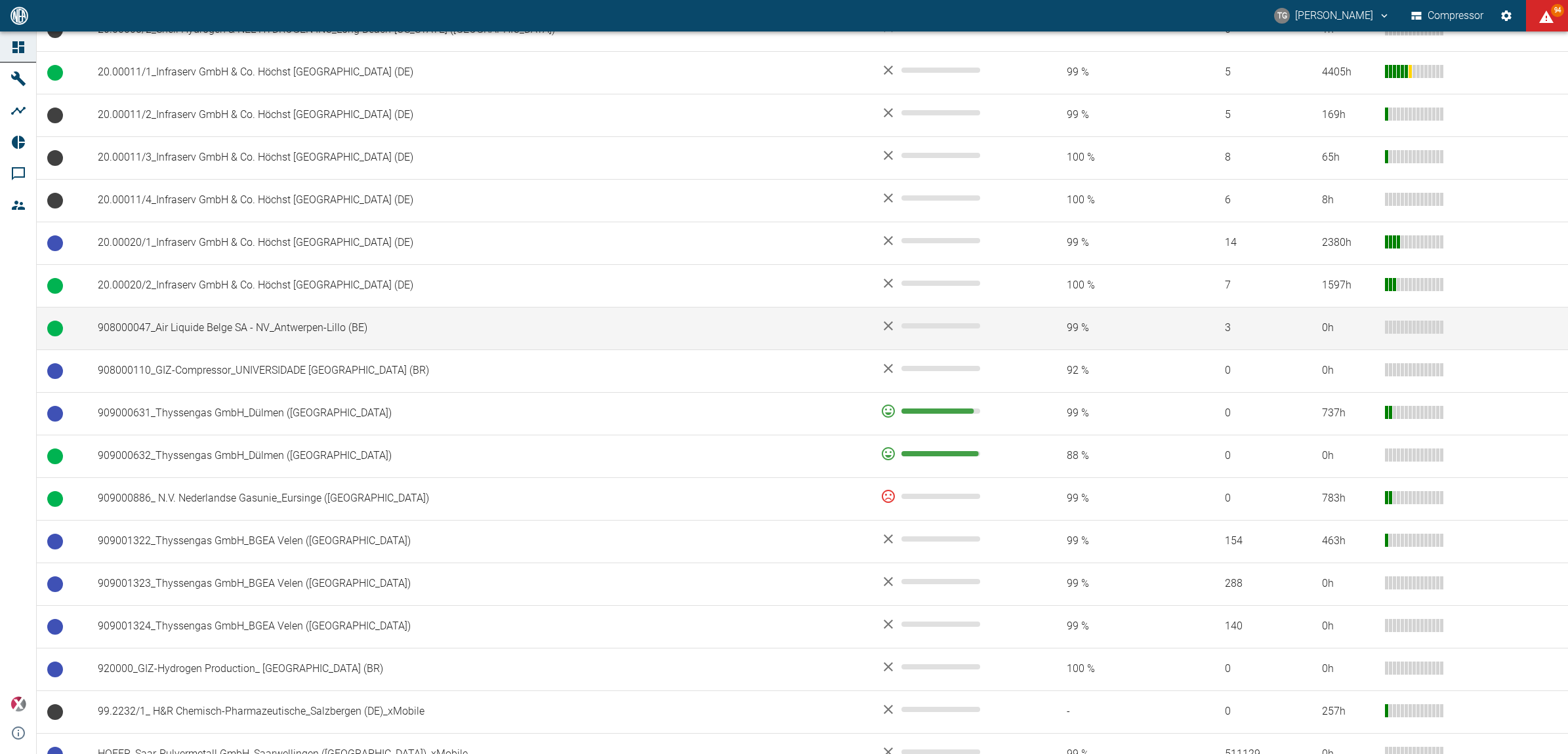
drag, startPoint x: 242, startPoint y: 328, endPoint x: 250, endPoint y: 320, distance: 11.3
click at [244, 326] on td "908000047_Air Liquide Belge SA - NV_Antwerpen-Lillo (BE)" at bounding box center [478, 328] width 783 height 42
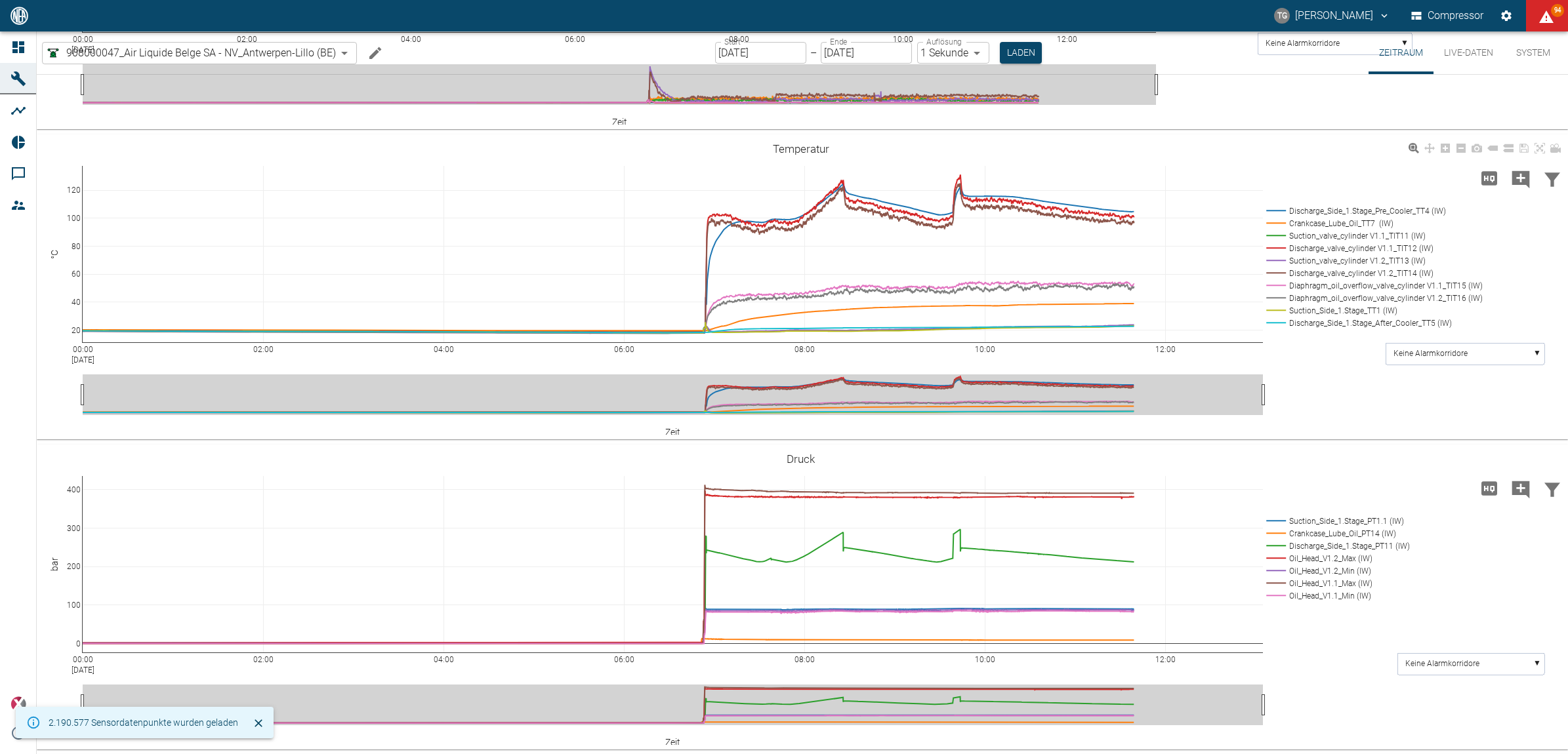
scroll to position [738, 0]
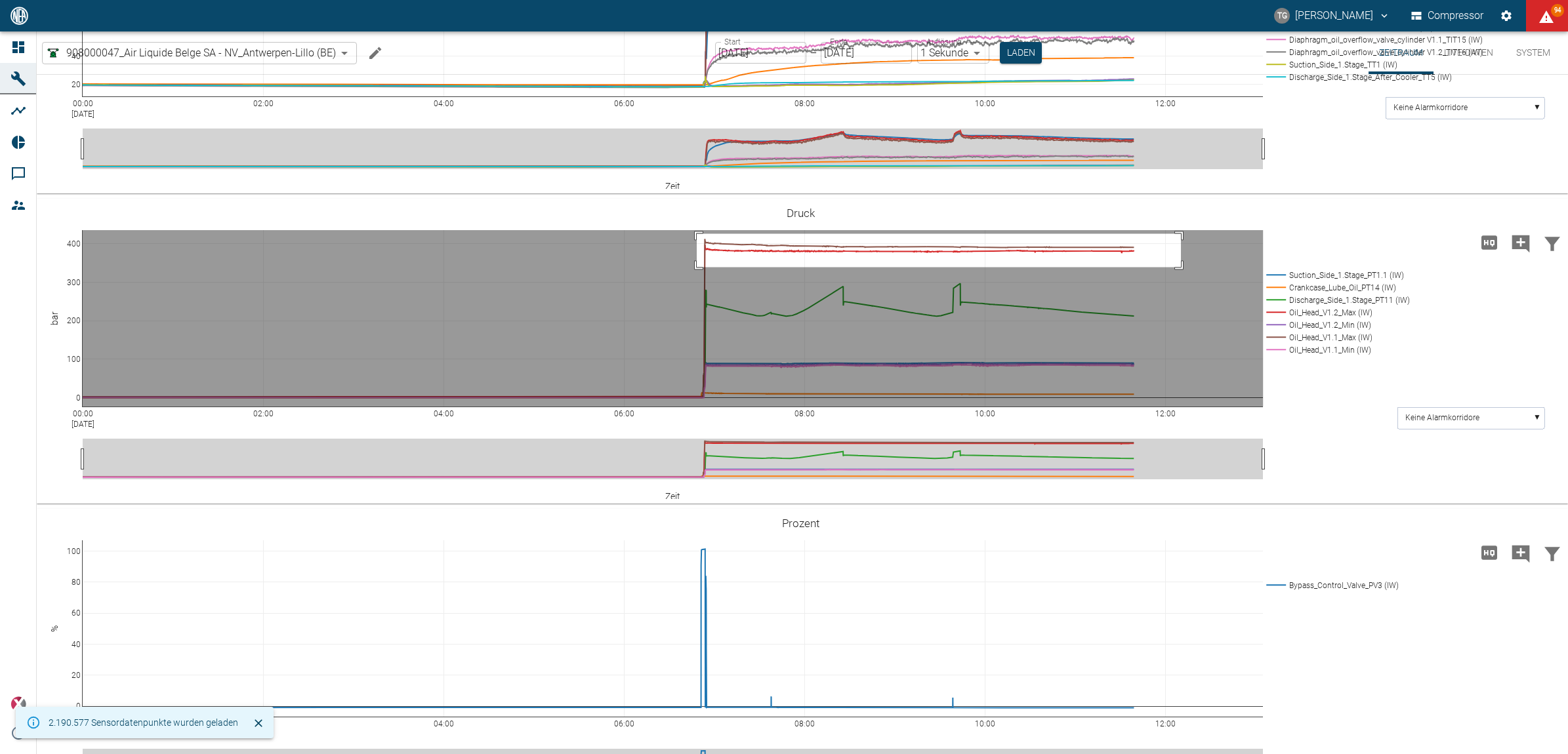
drag, startPoint x: 697, startPoint y: 303, endPoint x: 1181, endPoint y: 336, distance: 485.1
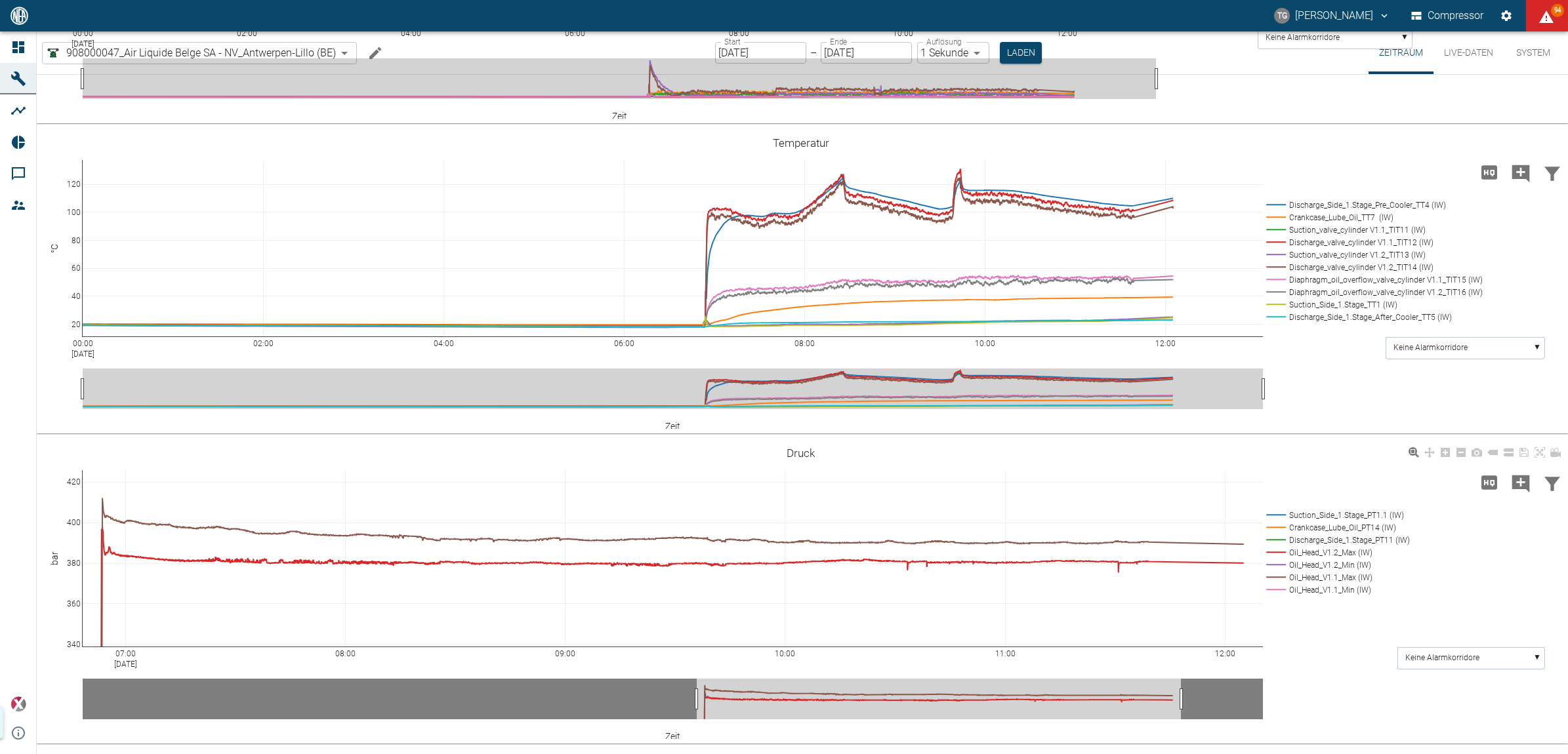
scroll to position [1047, 0]
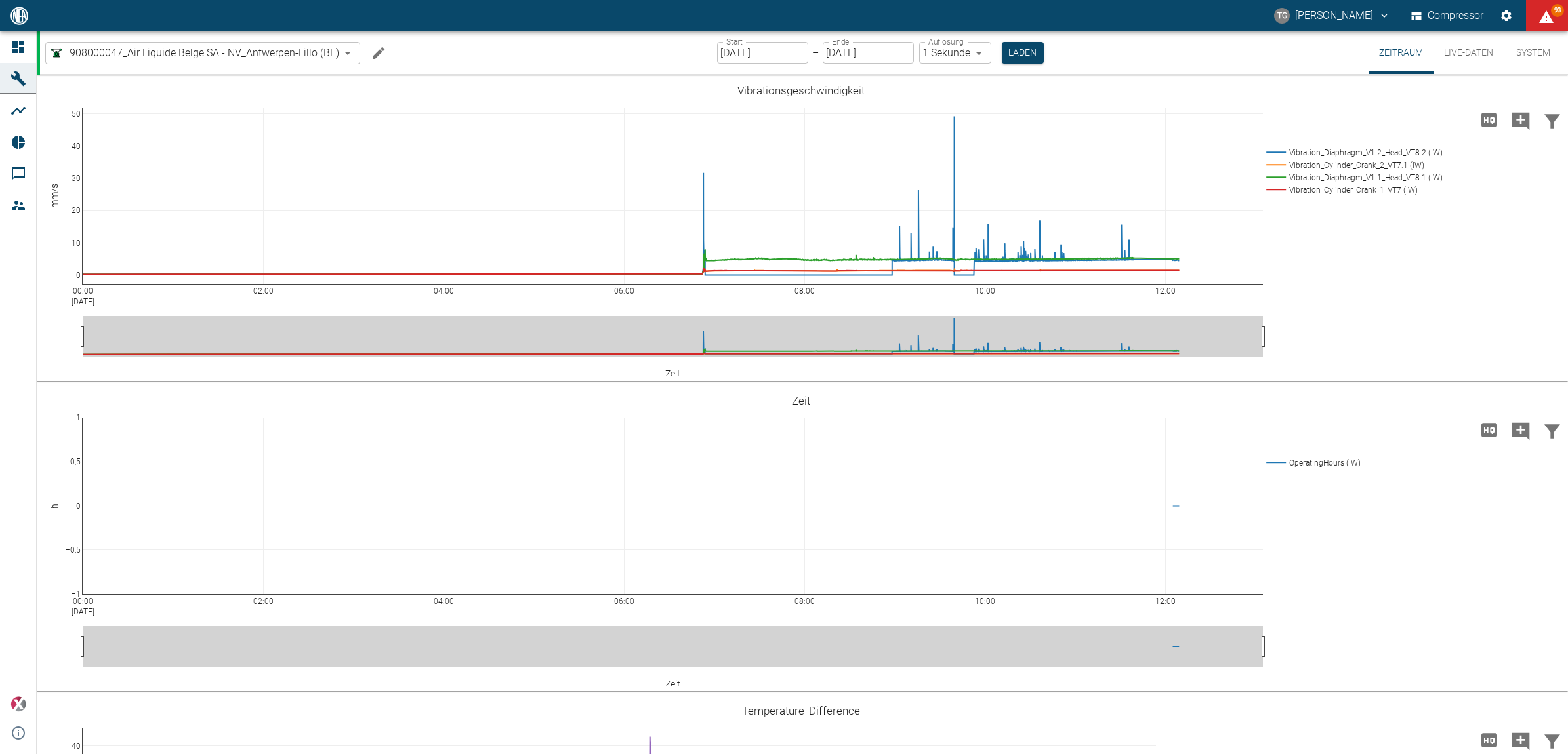
scroll to position [1047, 0]
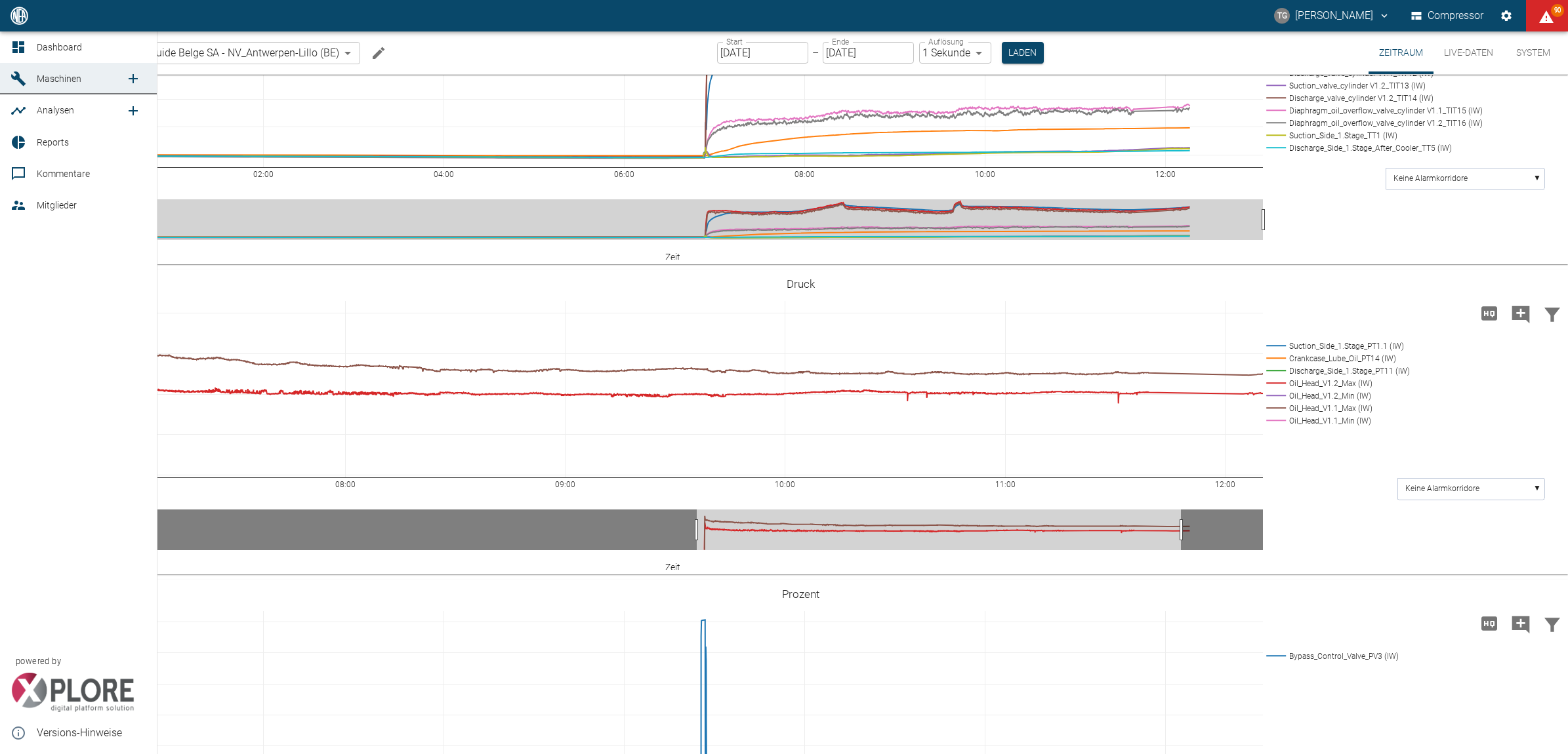
click at [18, 109] on icon at bounding box center [18, 110] width 15 height 8
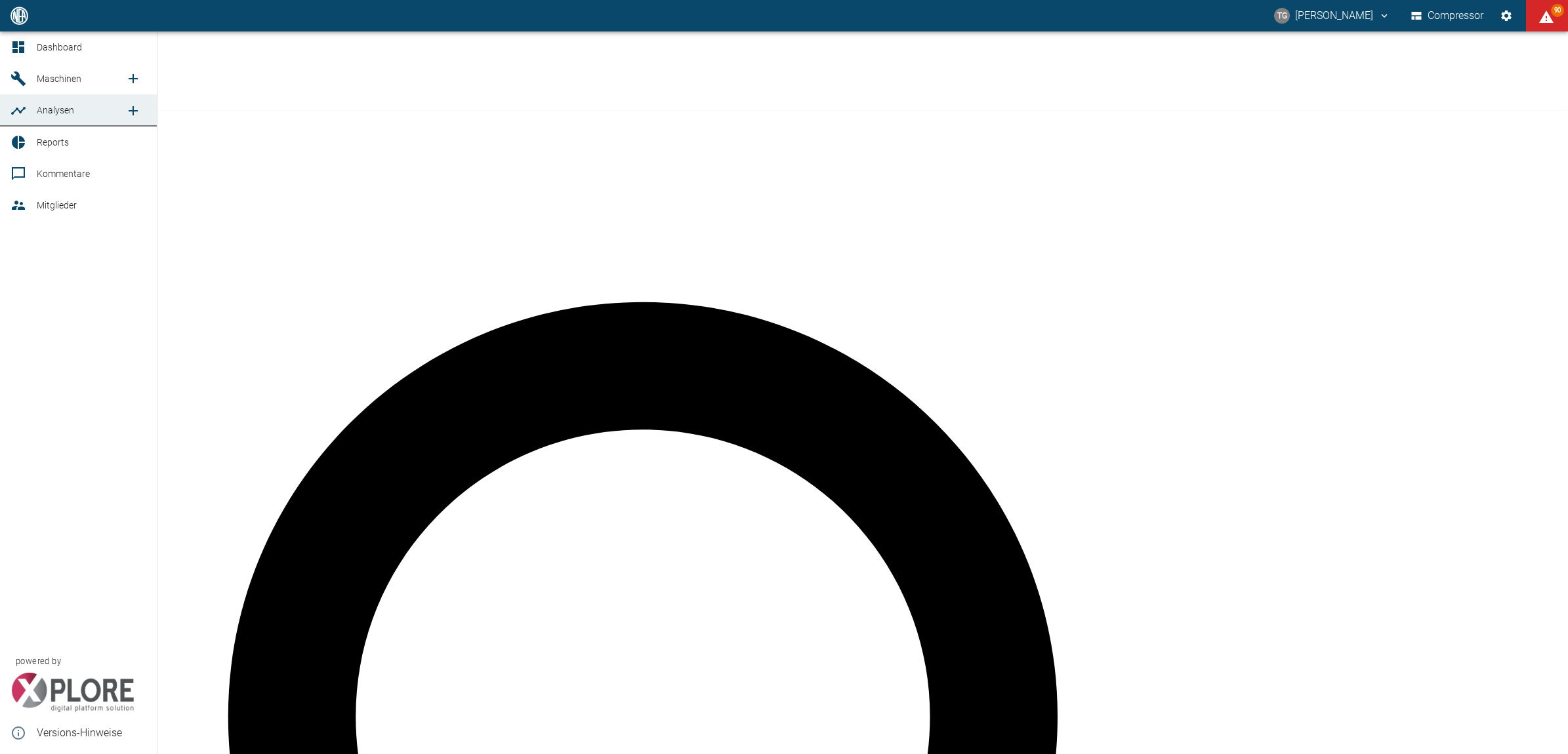
click at [33, 145] on link "Reports" at bounding box center [78, 142] width 157 height 31
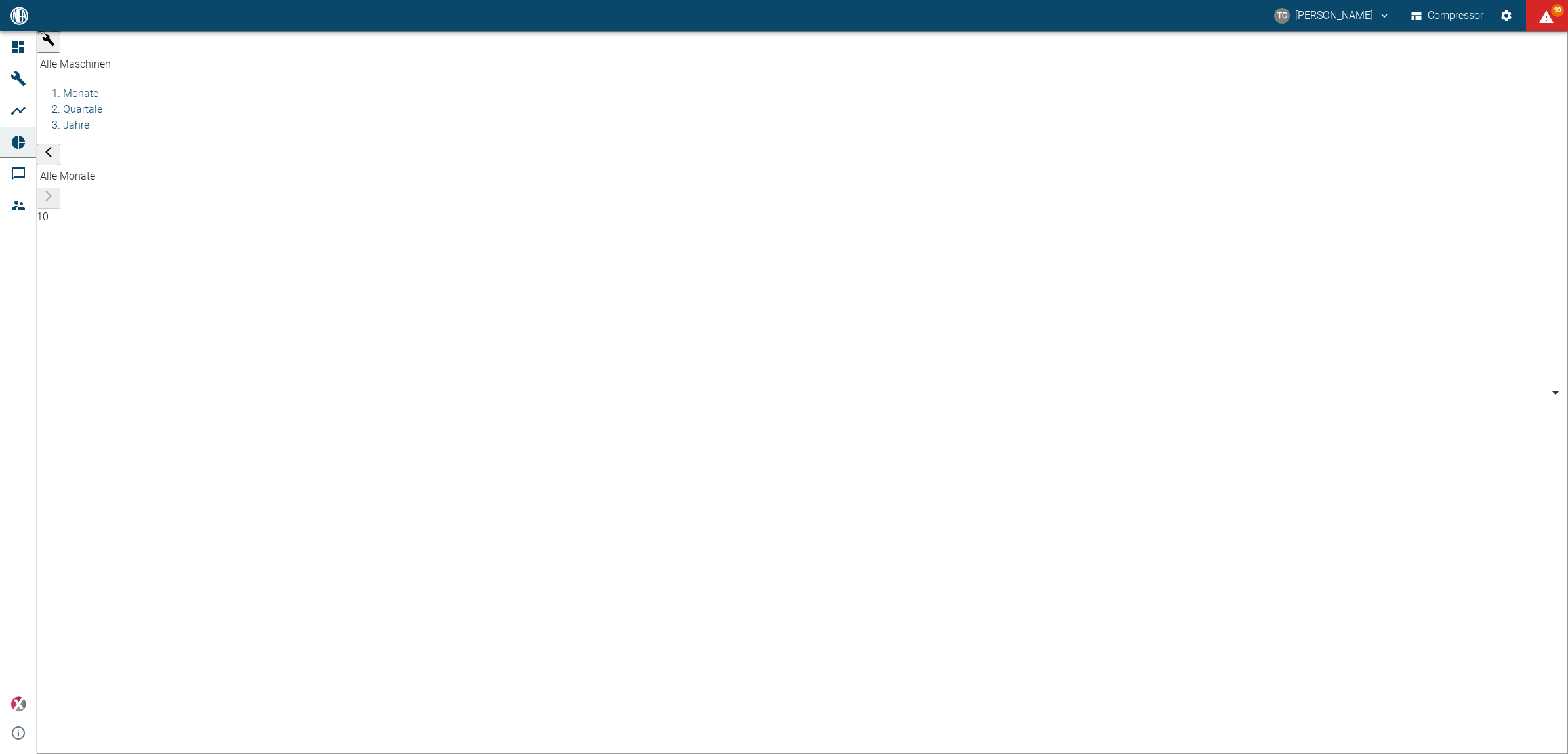
click at [174, 47] on body "[PERSON_NAME] Compressor 90 Dashboard Maschinen Analysen Reports Kommentare Mit…" at bounding box center [784, 377] width 1568 height 754
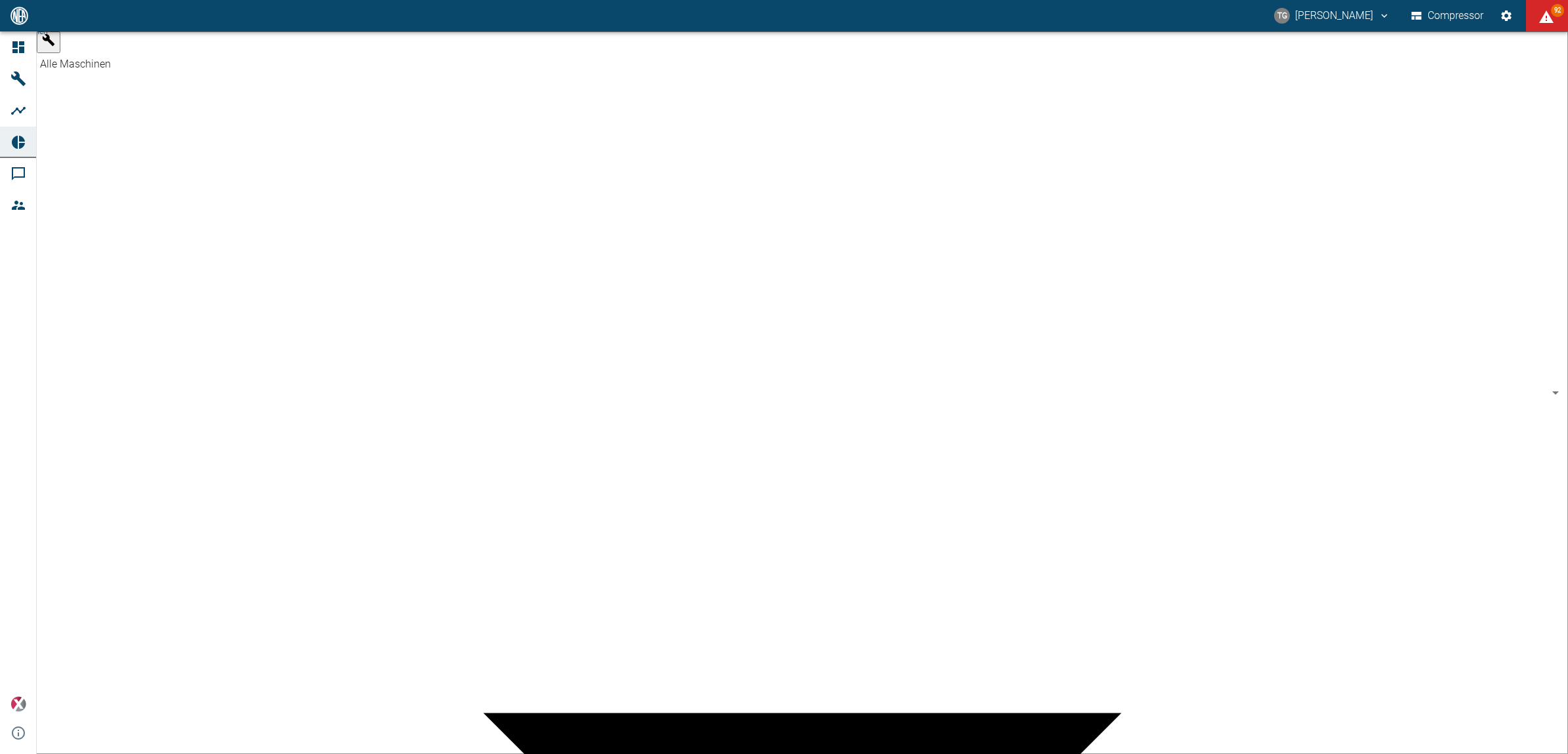
scroll to position [47, 0]
type input "7660faed-fd66-4731-a2e8-44c12e65351a"
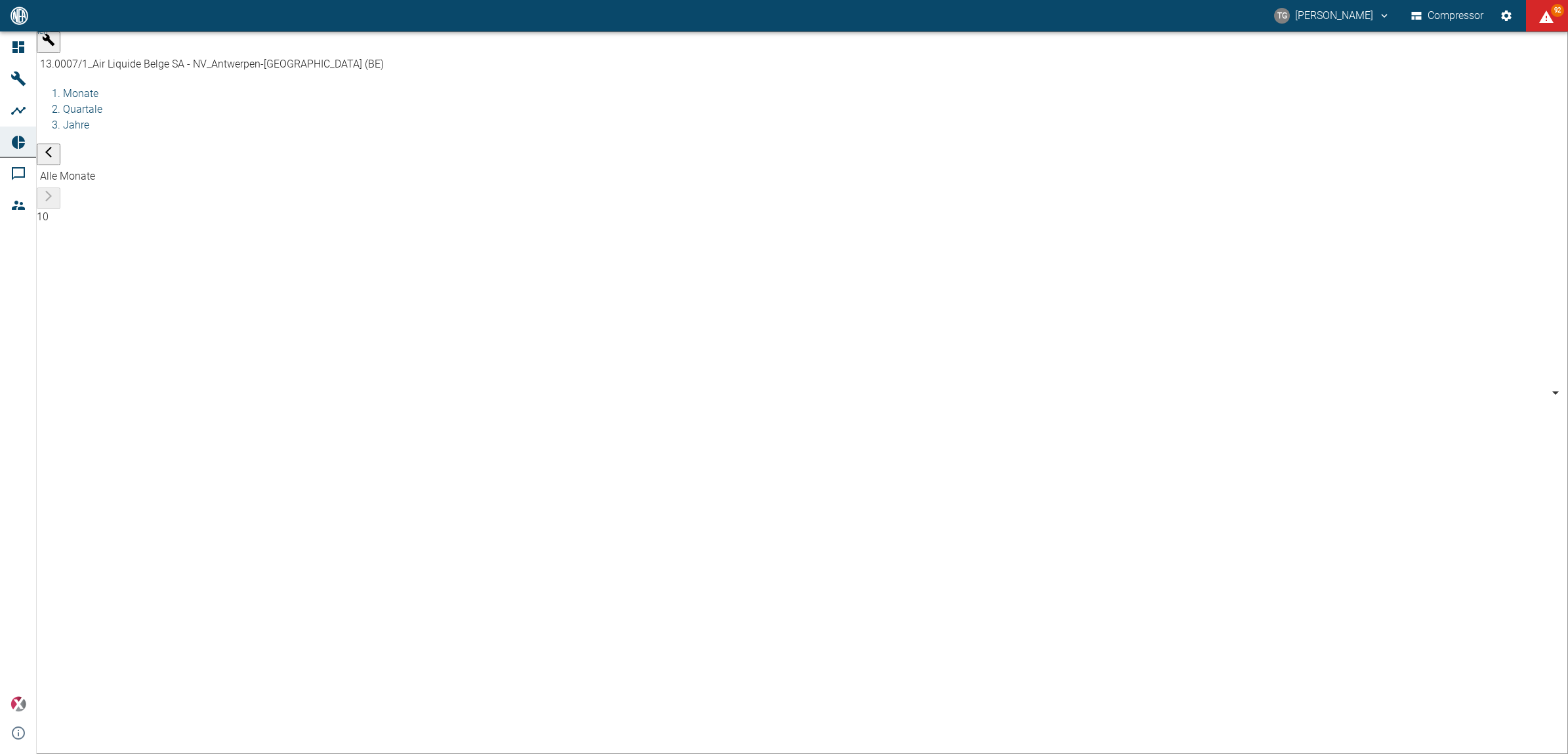
click at [416, 50] on body "[PERSON_NAME] Compressor 92 Dashboard Maschinen Analysen Reports Kommentare Mit…" at bounding box center [784, 377] width 1568 height 754
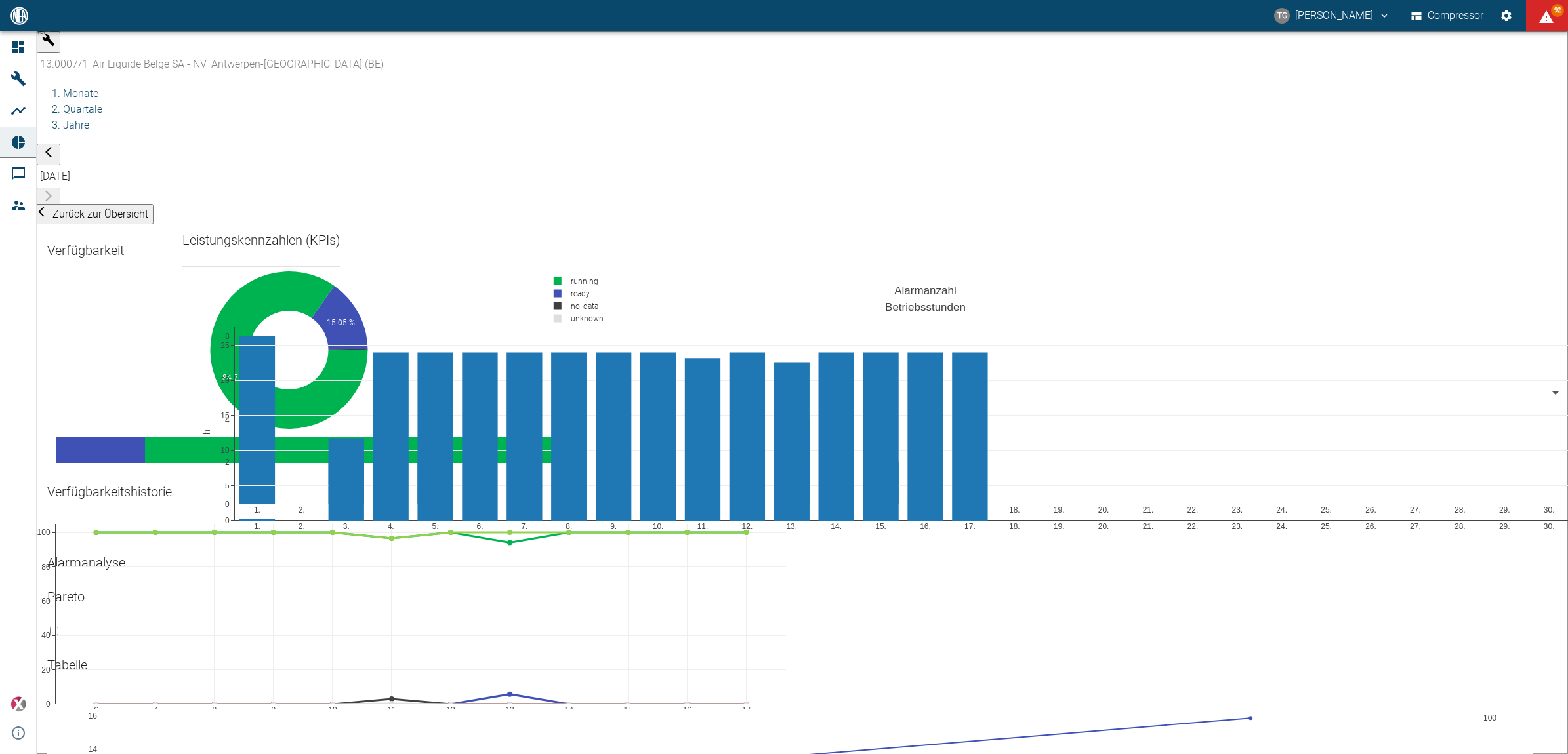
click at [463, 45] on body "[PERSON_NAME] Compressor 92 Dashboard Maschinen Analysen Reports Kommentare Mit…" at bounding box center [784, 377] width 1568 height 754
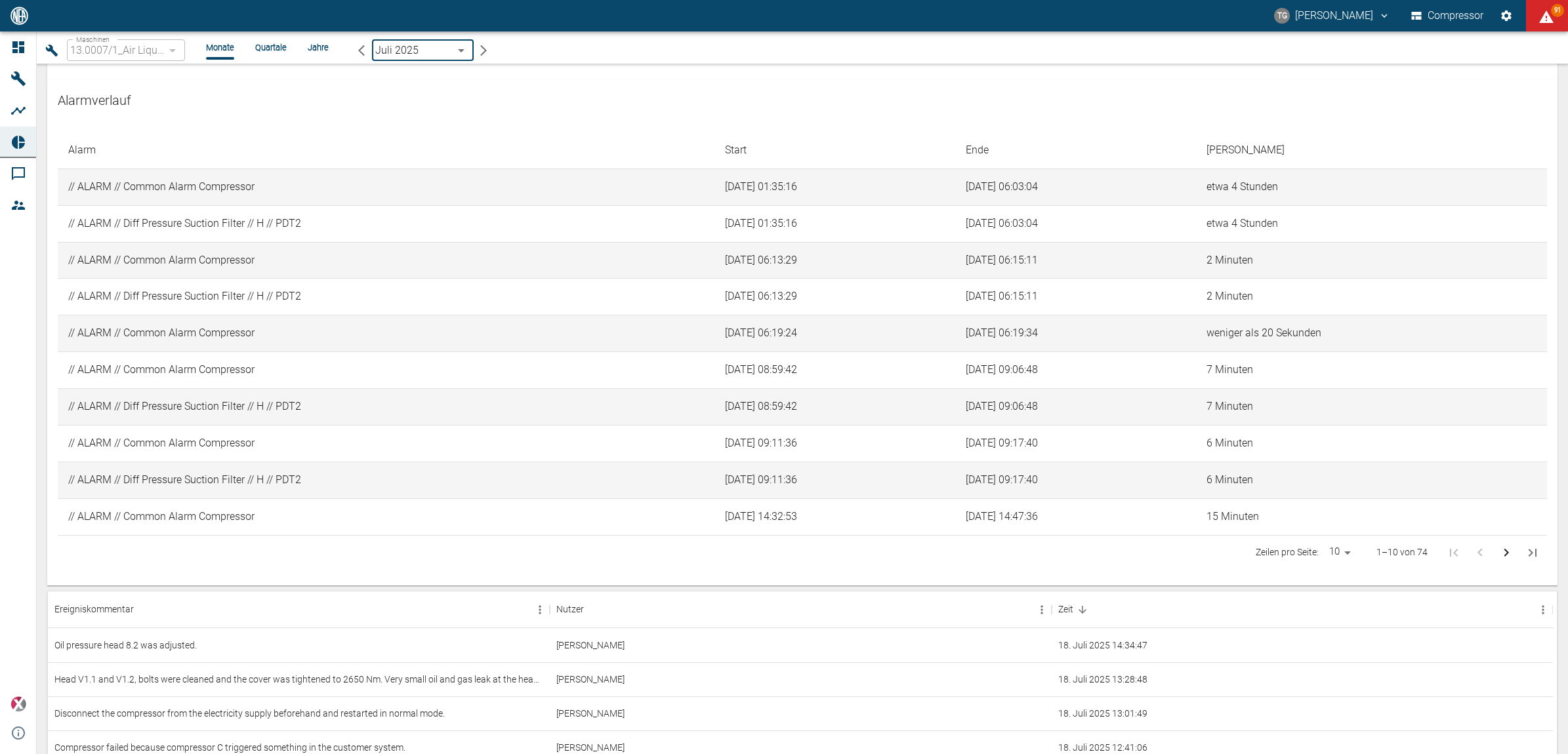
scroll to position [1312, 0]
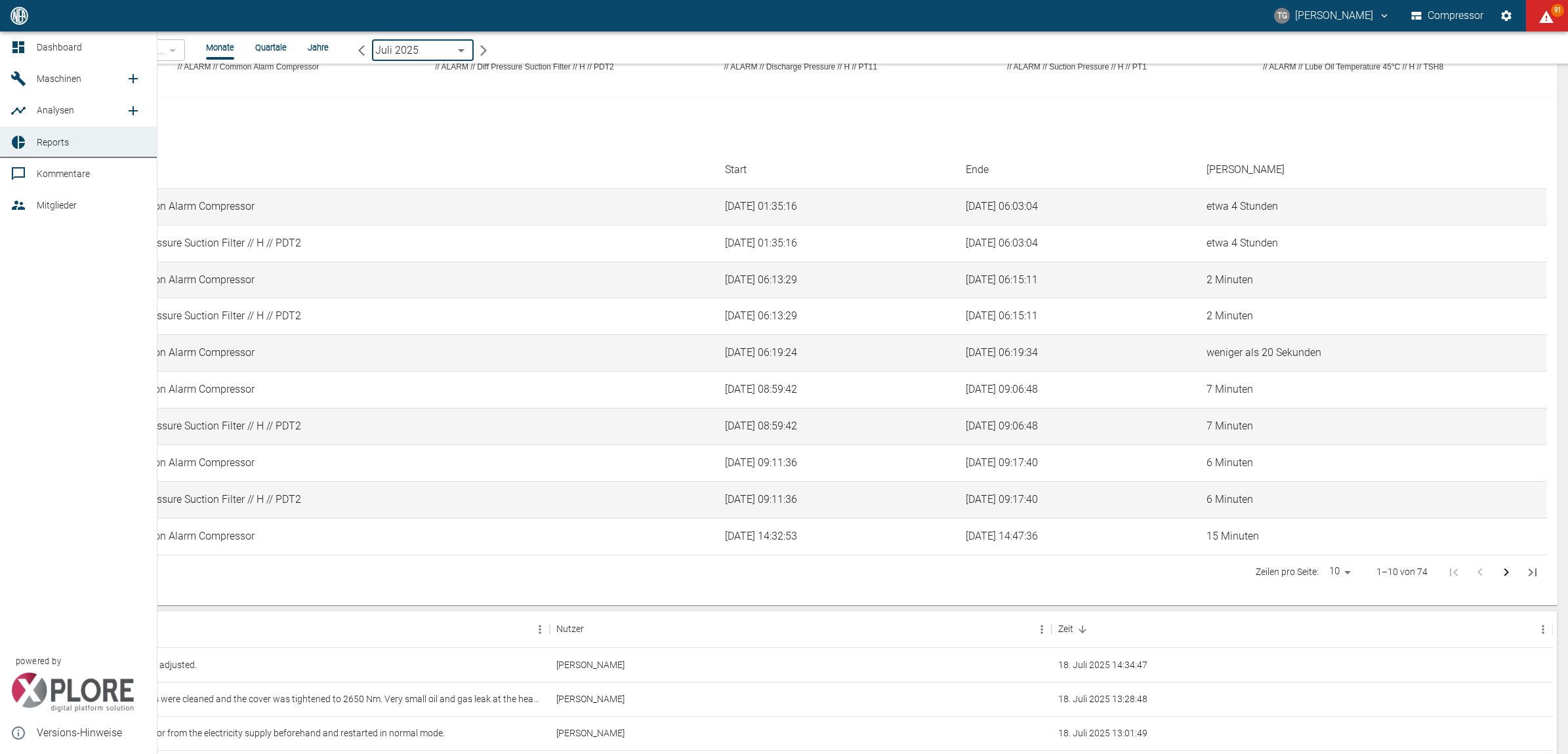
click at [30, 146] on link "Reports" at bounding box center [78, 142] width 157 height 31
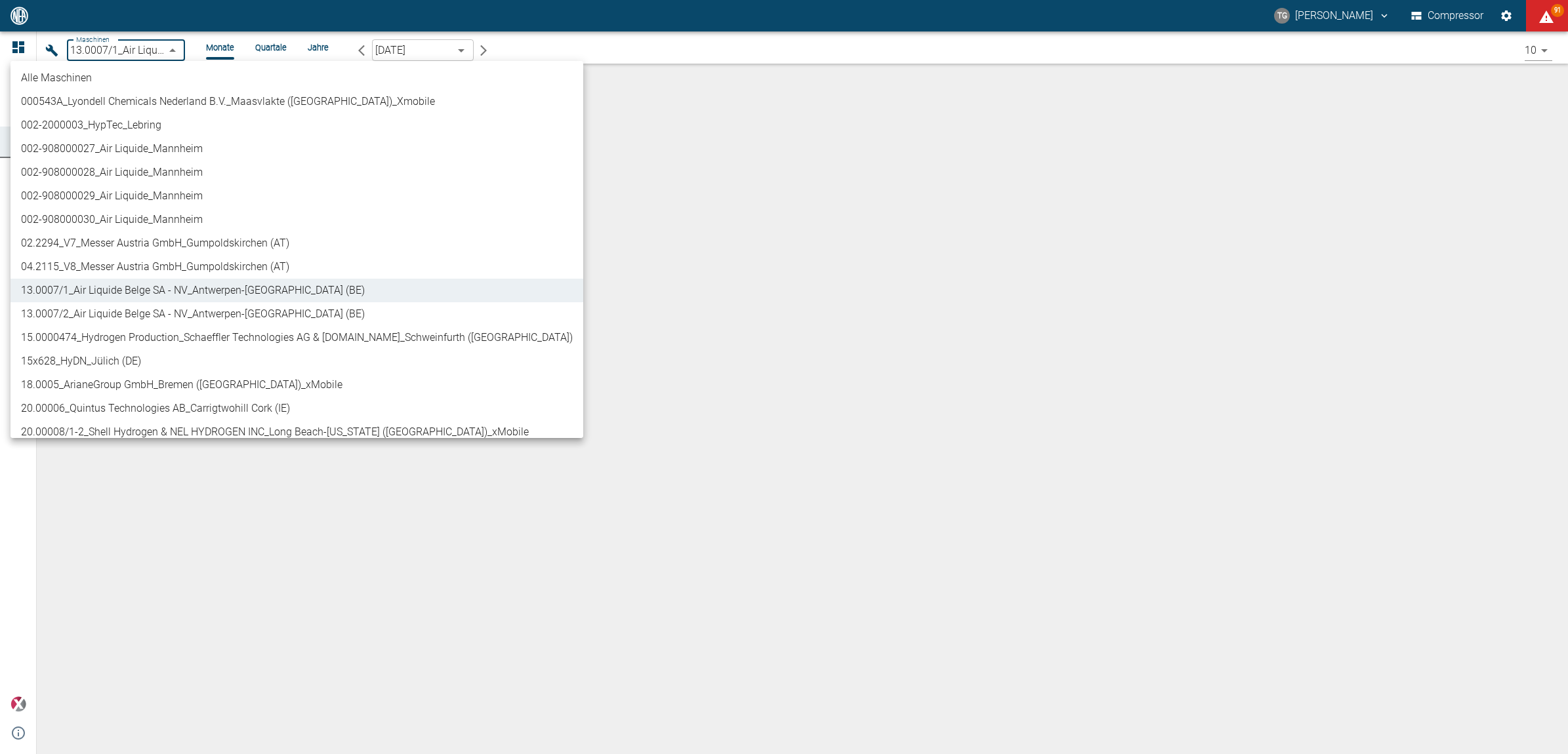
click at [126, 42] on body "TG Thomas Gregoir Compressor 91 Dashboard Maschinen Analysen Reports Kommentare…" at bounding box center [784, 377] width 1568 height 754
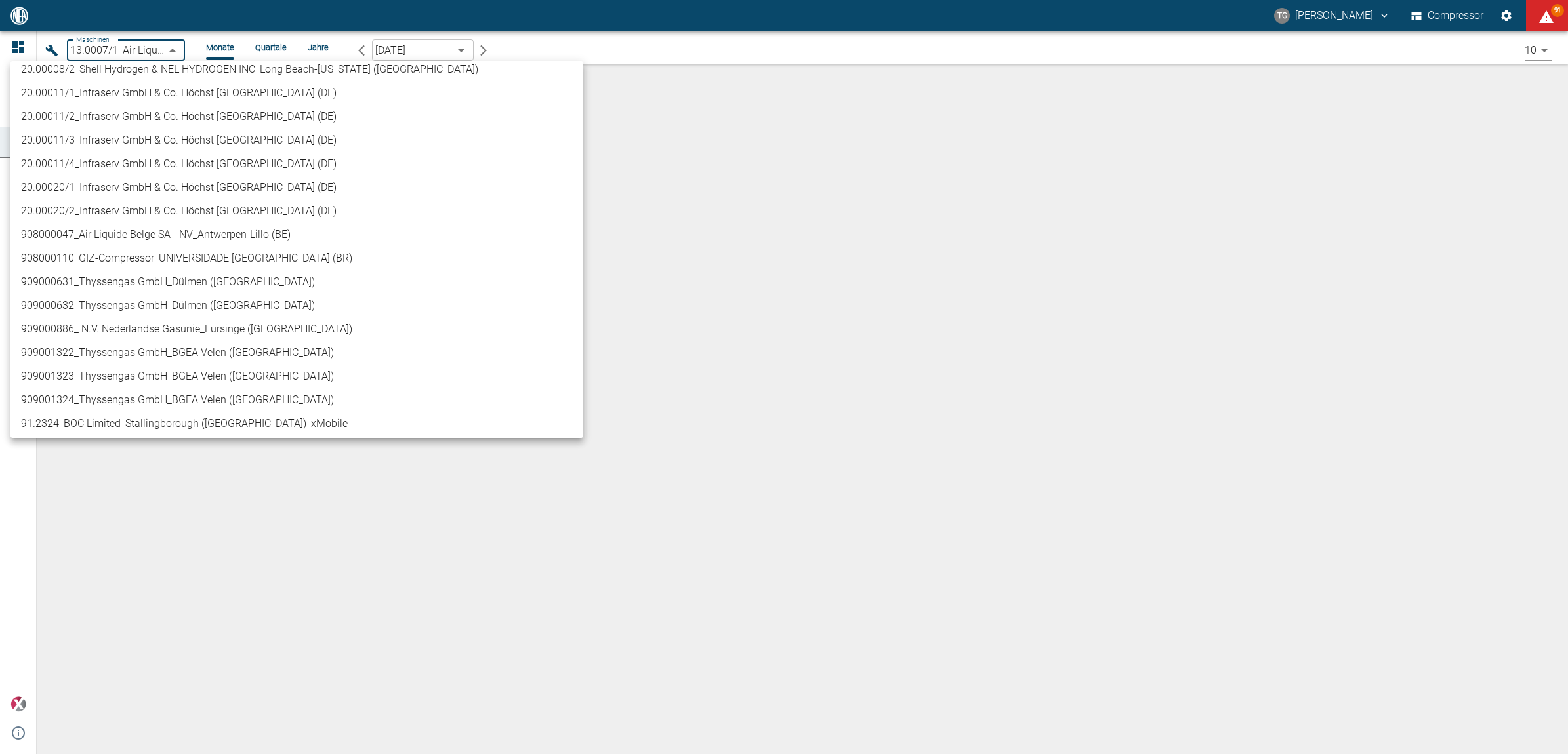
scroll to position [492, 0]
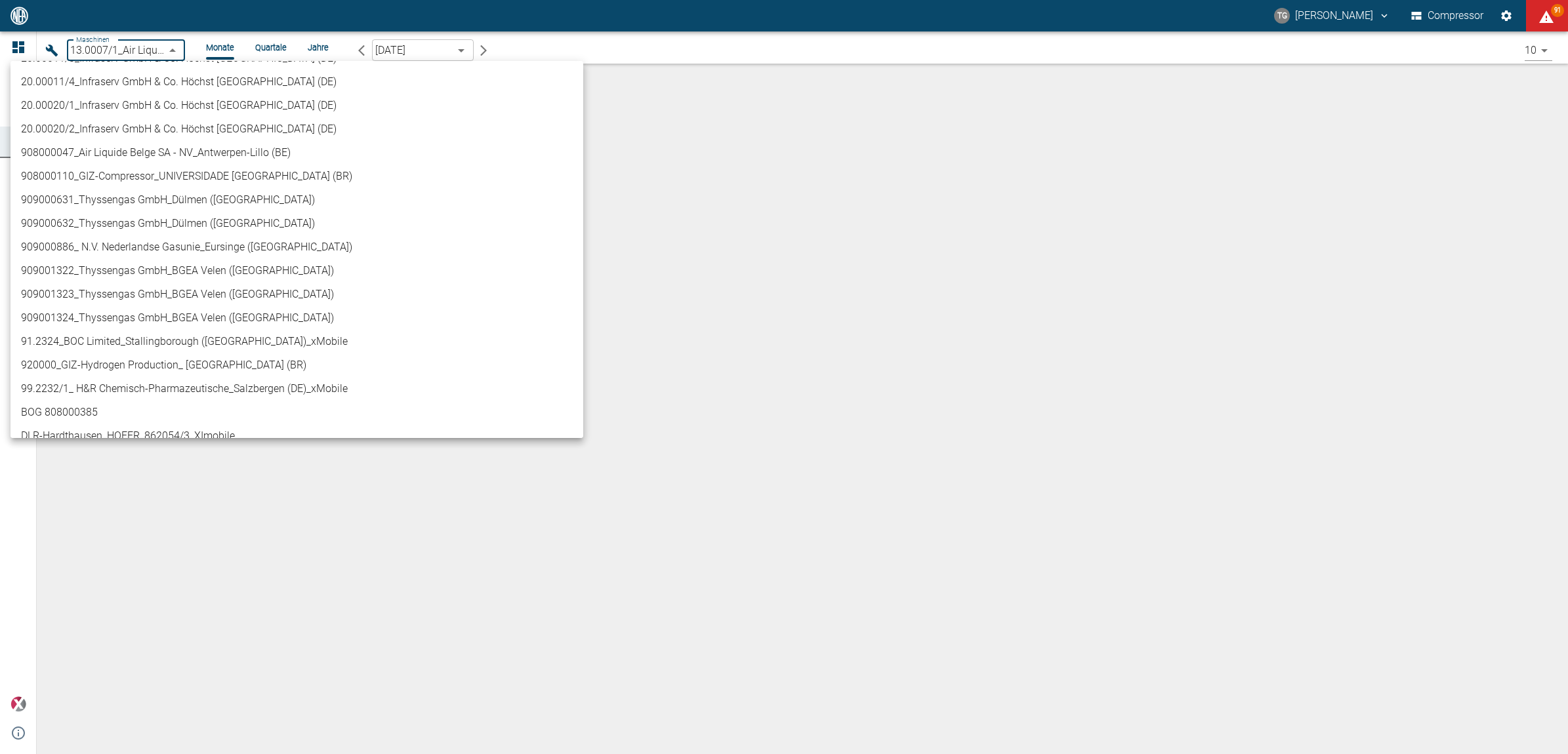
click at [129, 155] on li "908000047_Air Liquide Belge SA - NV_Antwerpen-Lillo (BE)" at bounding box center [297, 153] width 573 height 23
type input "53812aab-fb54-4a57-a574-01c3305aa274"
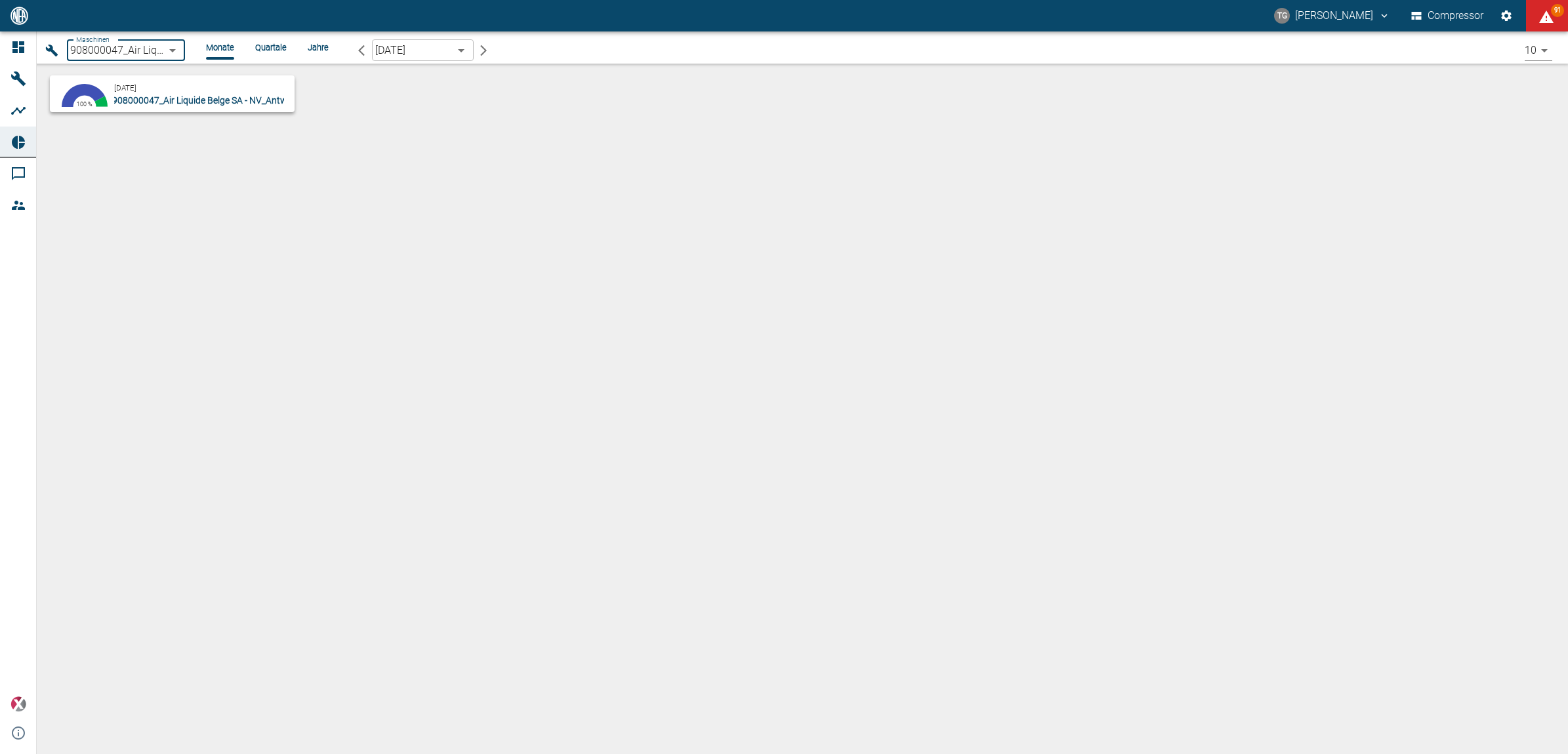
click at [133, 100] on span "908000047_Air Liquide Belge SA - NV_Antwerpen-Lillo (BE)" at bounding box center [230, 100] width 236 height 10
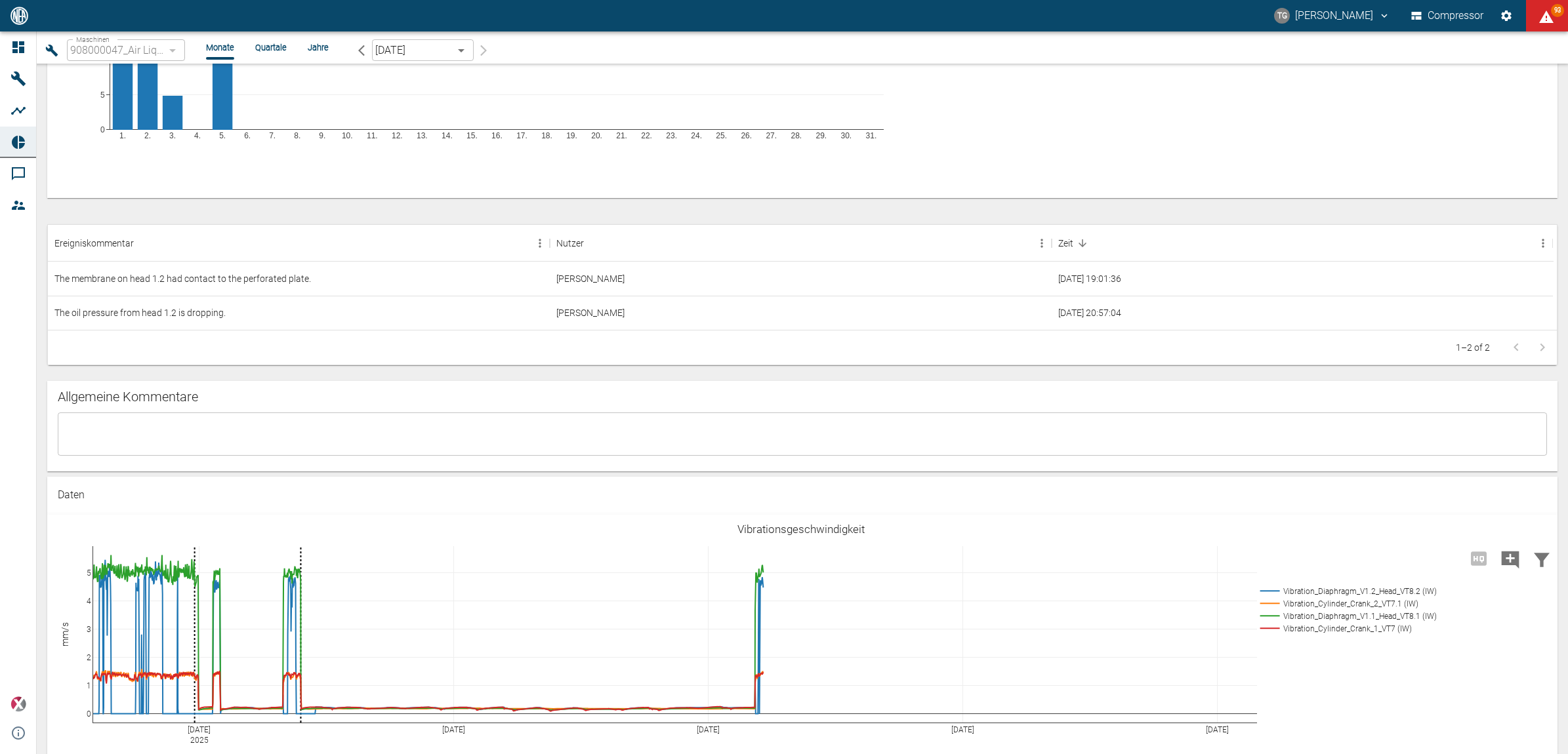
scroll to position [738, 0]
